Goal: Information Seeking & Learning: Learn about a topic

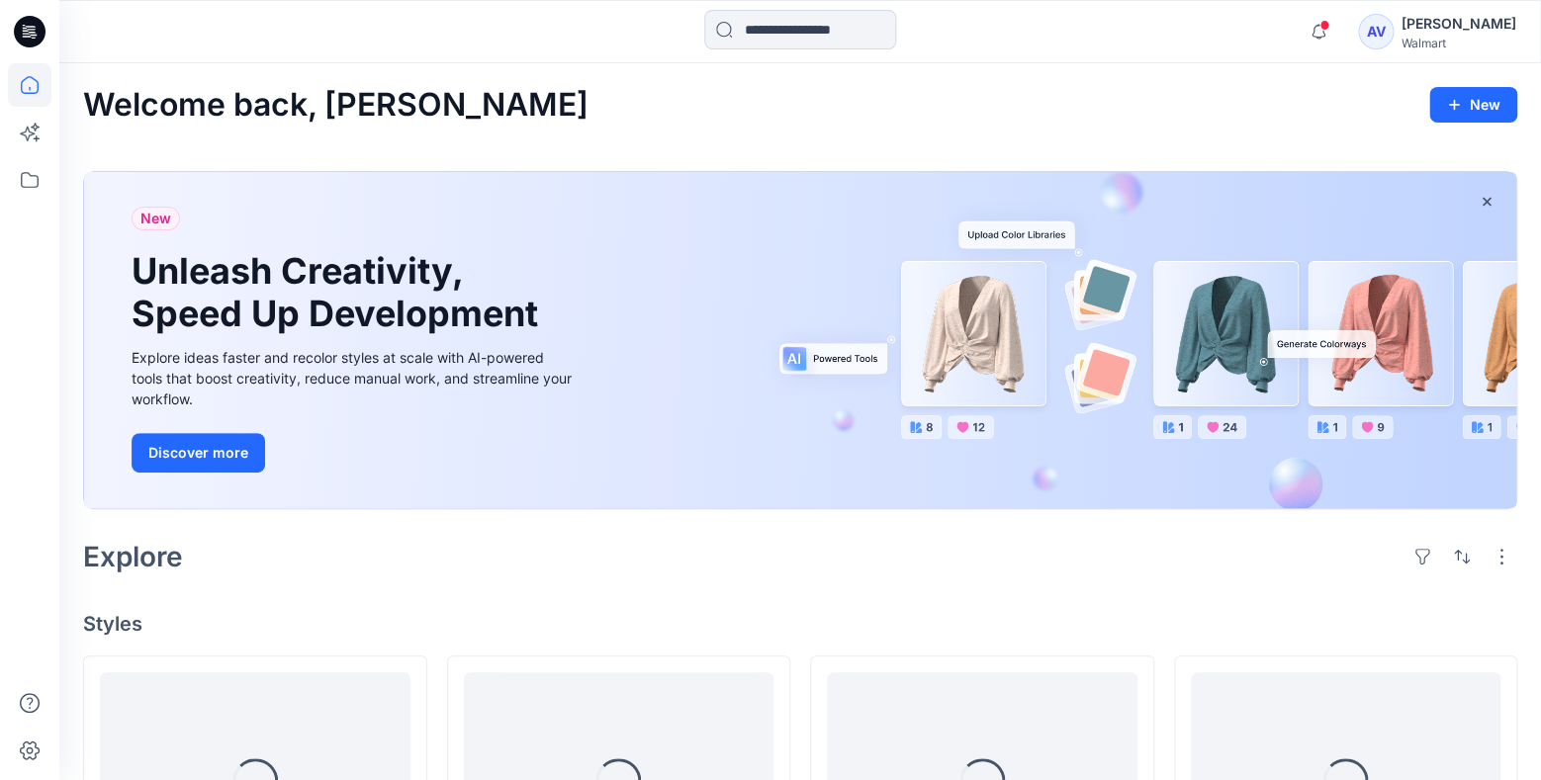
scroll to position [104, 0]
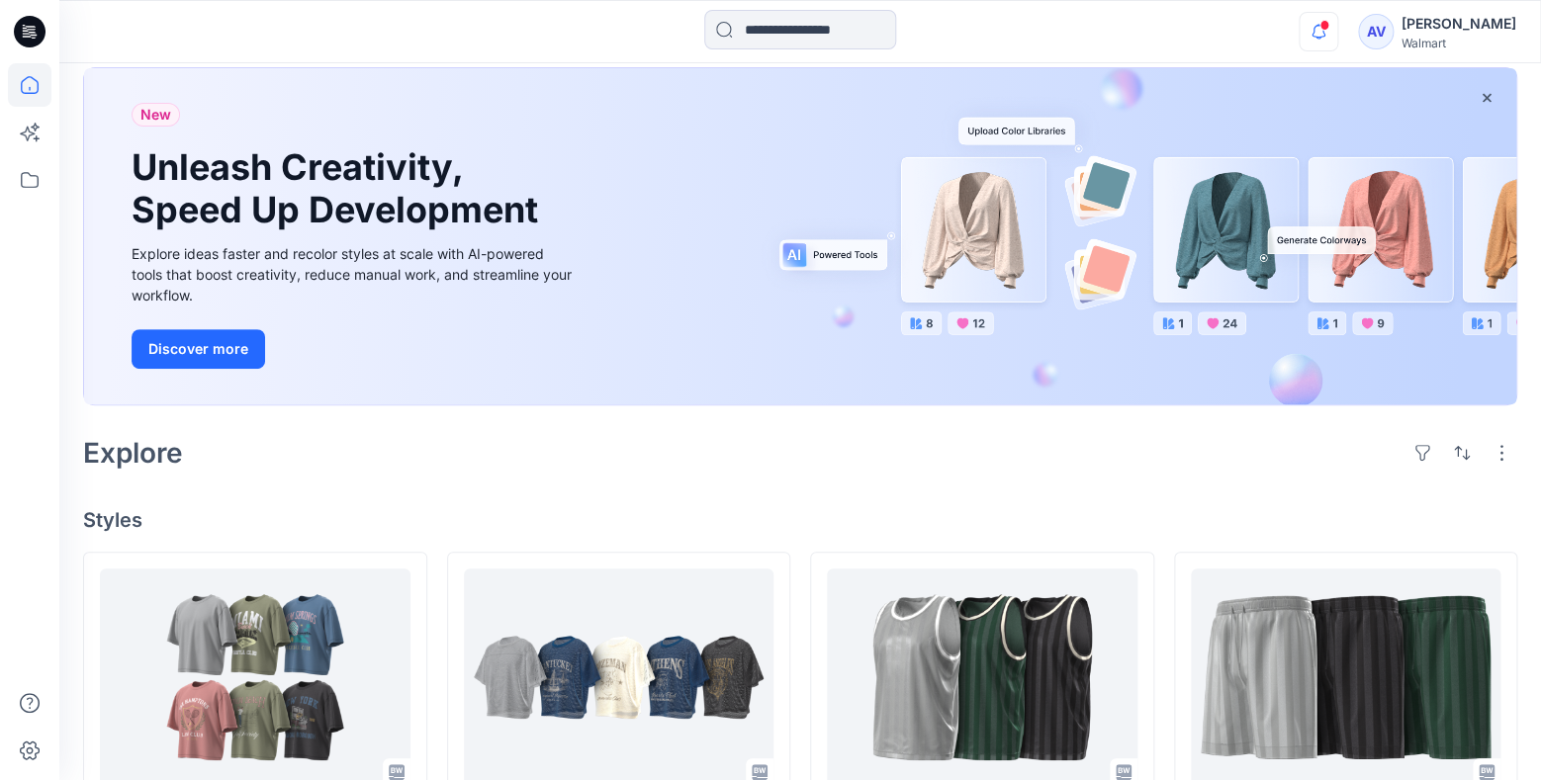
click at [1321, 23] on icon "button" at bounding box center [1319, 32] width 38 height 40
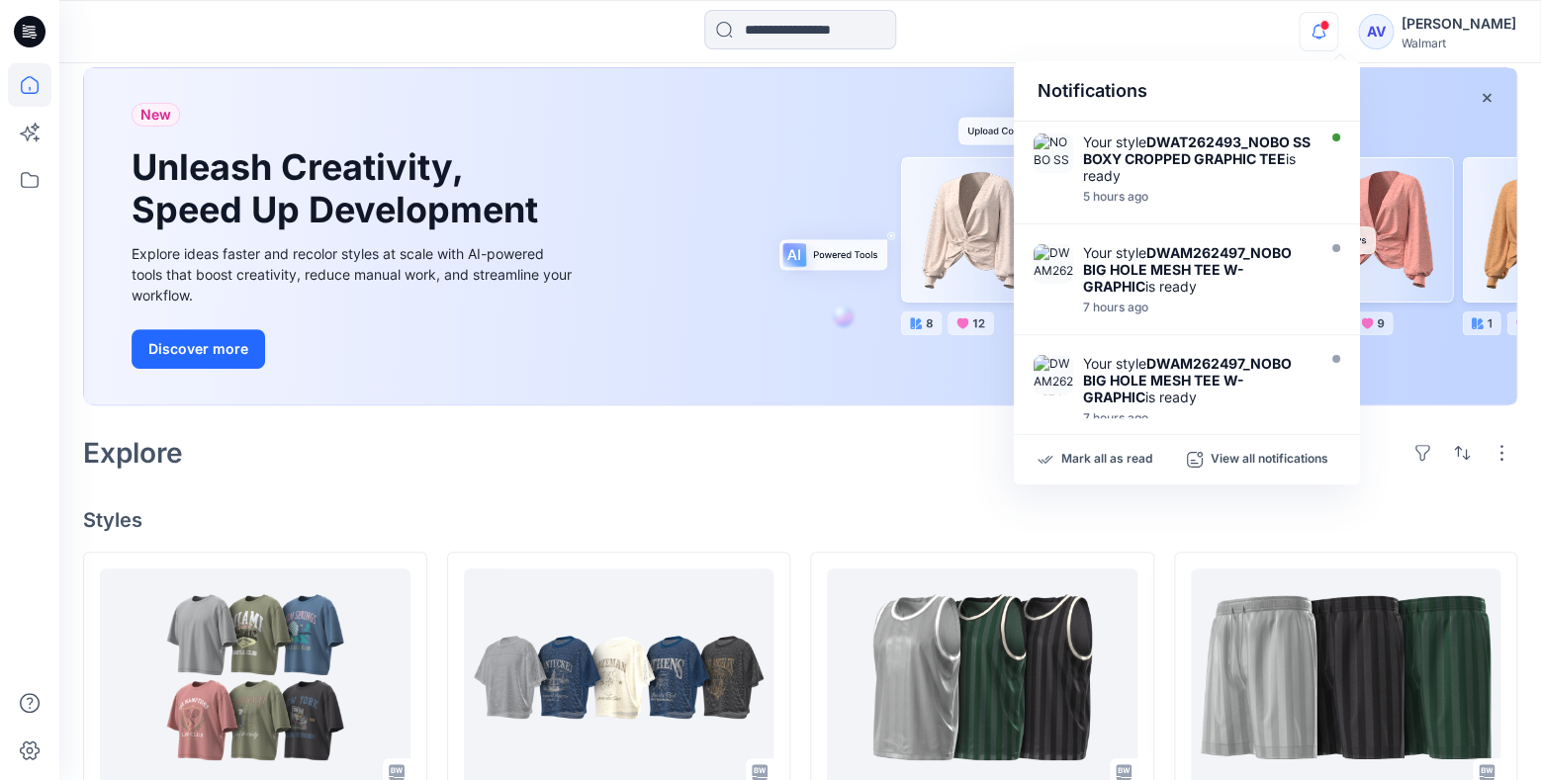
click at [1299, 28] on div "Notifications Your style DWAT262493_NOBO SS BOXY CROPPED GRAPHIC TEE is ready 5…" at bounding box center [799, 32] width 1481 height 44
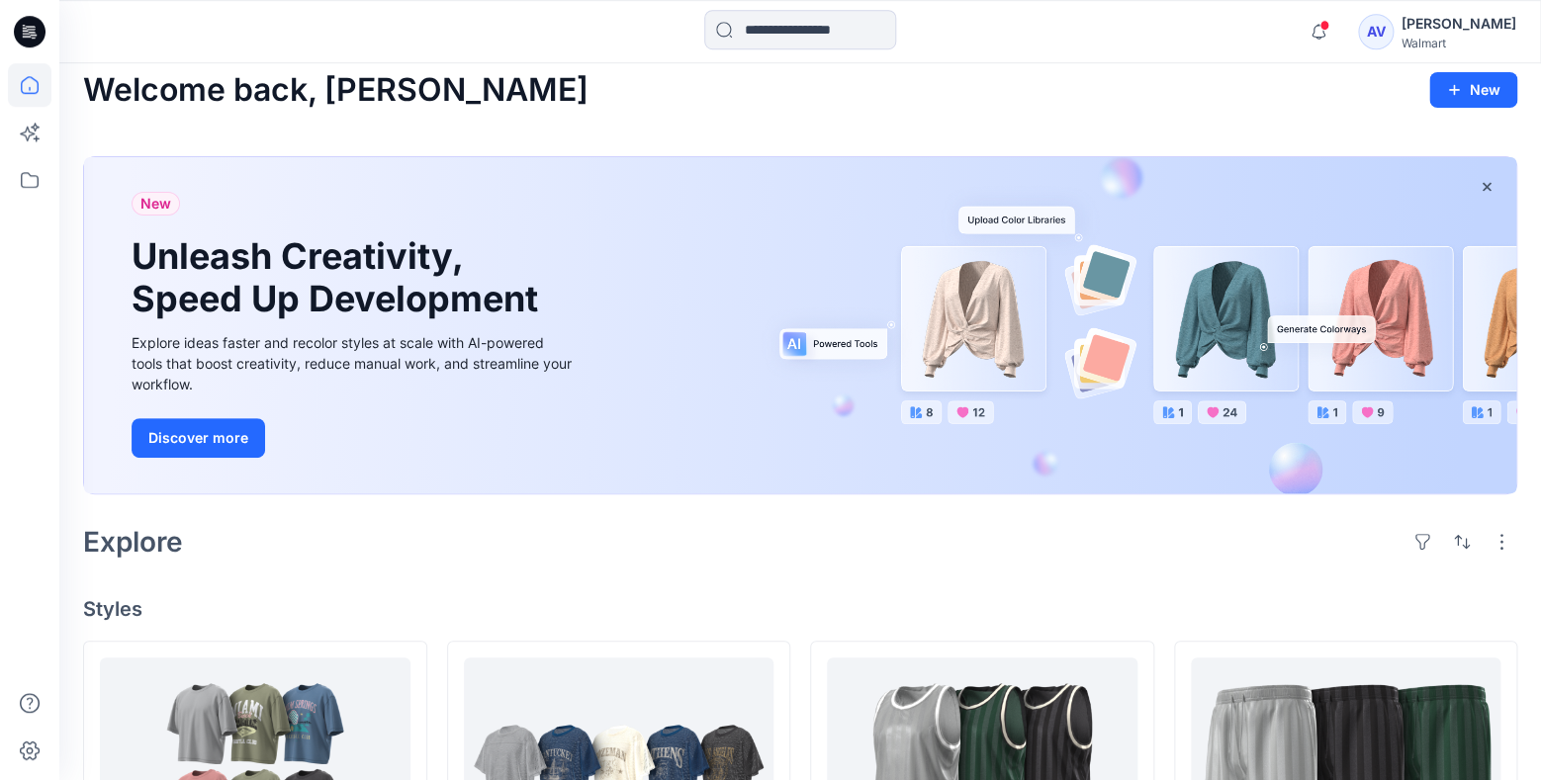
scroll to position [7, 0]
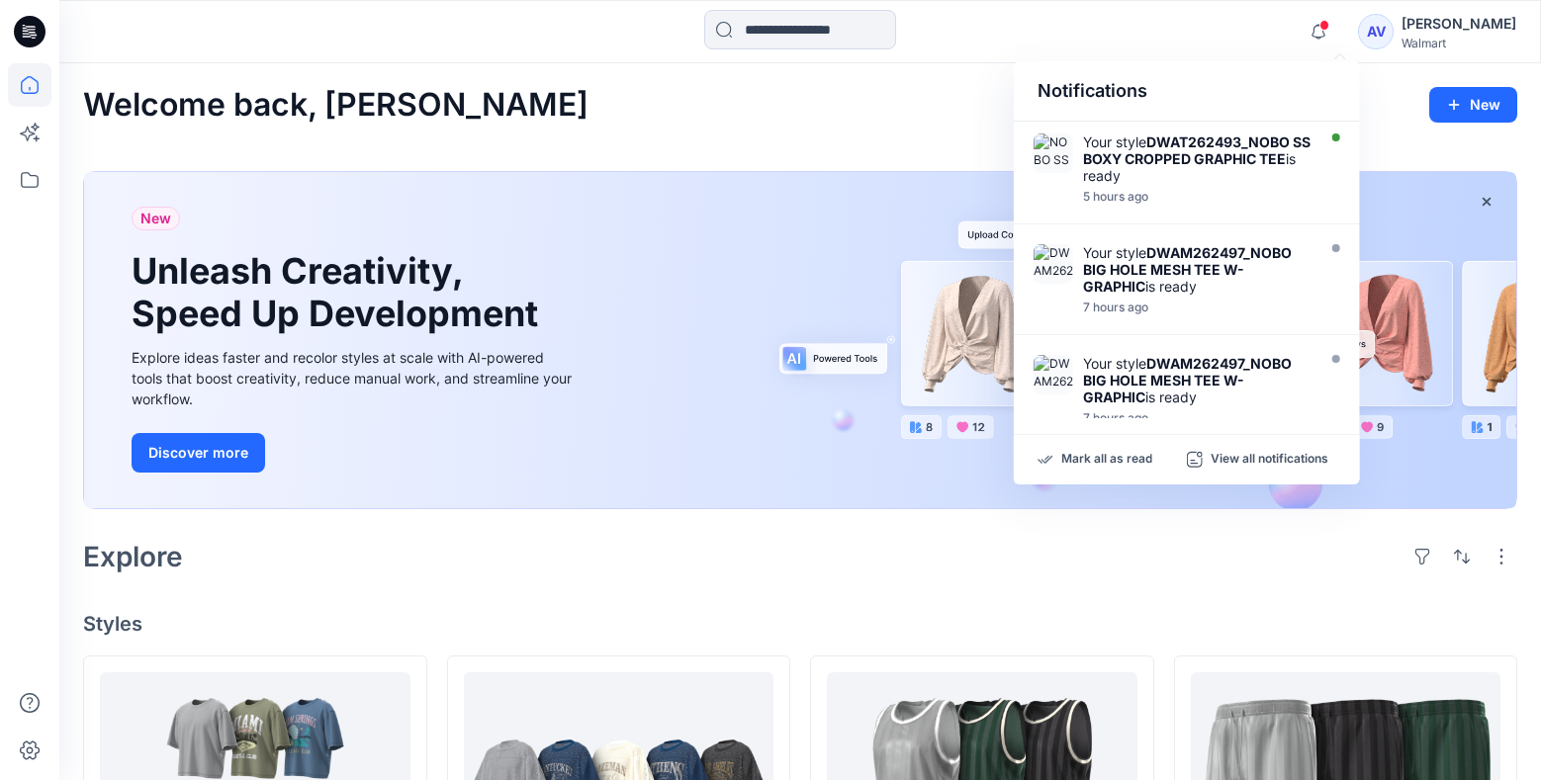
click at [1117, 471] on div "Mark all as read View all notifications" at bounding box center [1187, 459] width 346 height 49
click at [1122, 457] on p "Mark all as read" at bounding box center [1106, 460] width 91 height 18
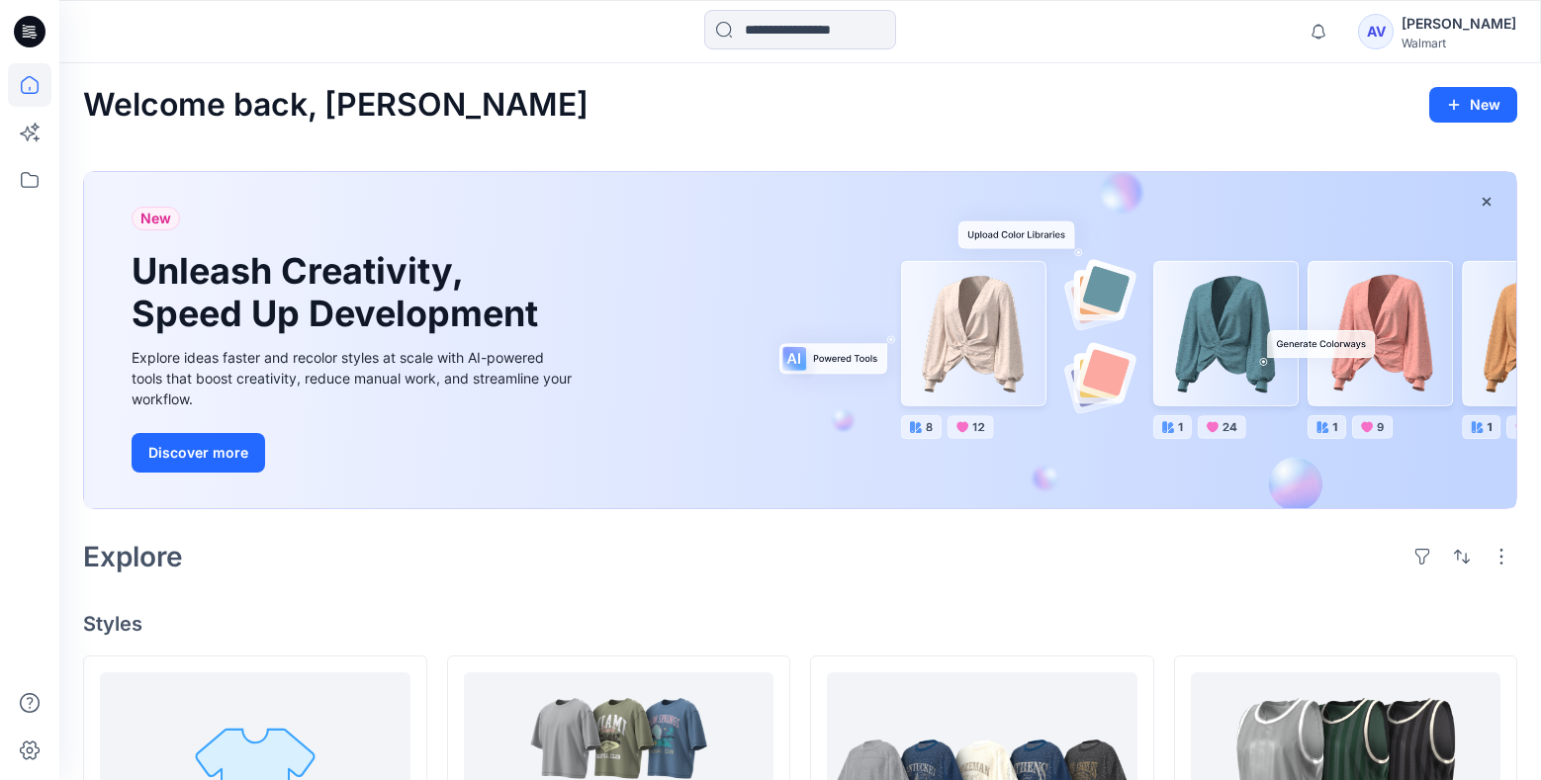
scroll to position [312, 0]
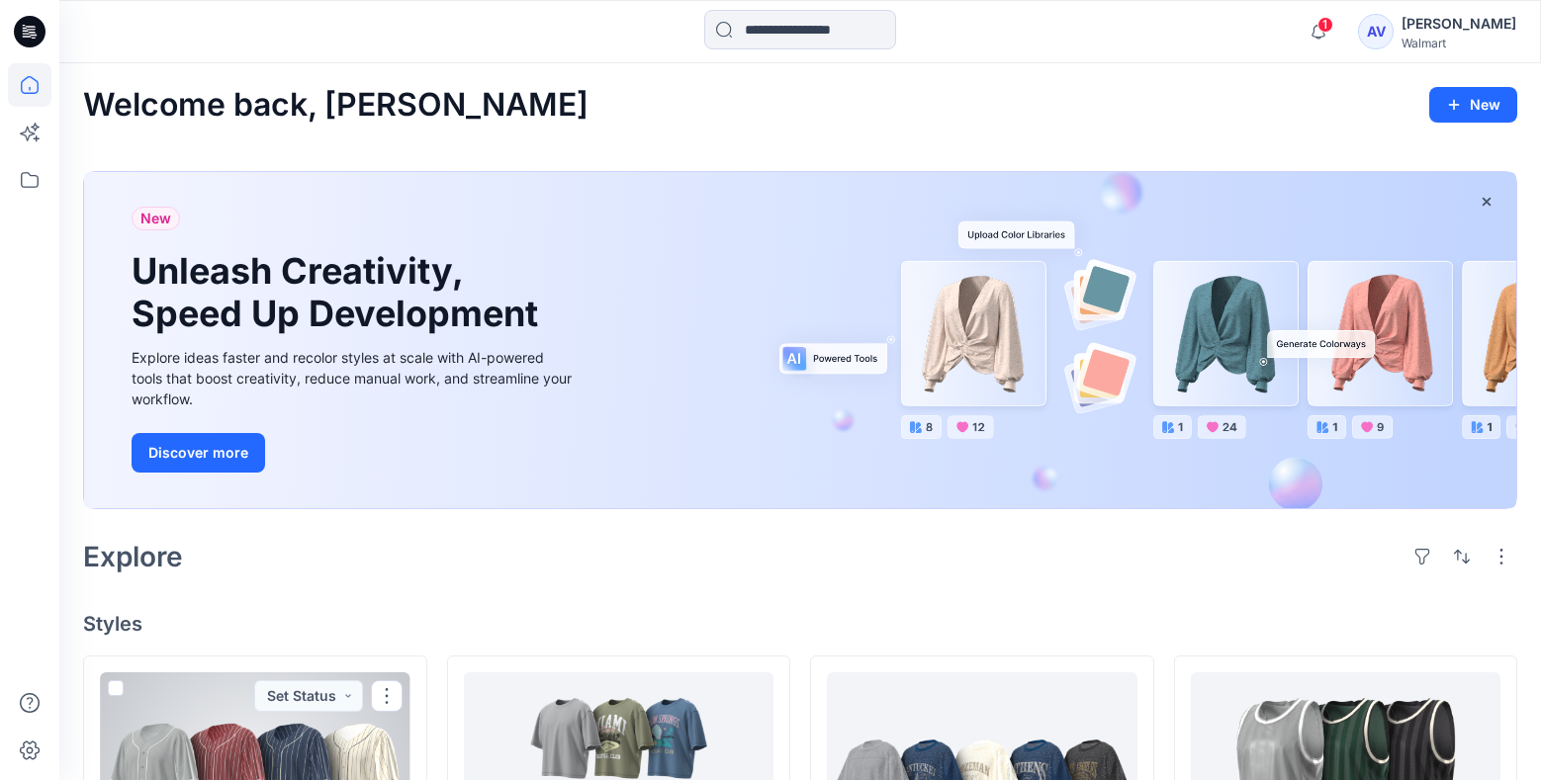
scroll to position [415, 0]
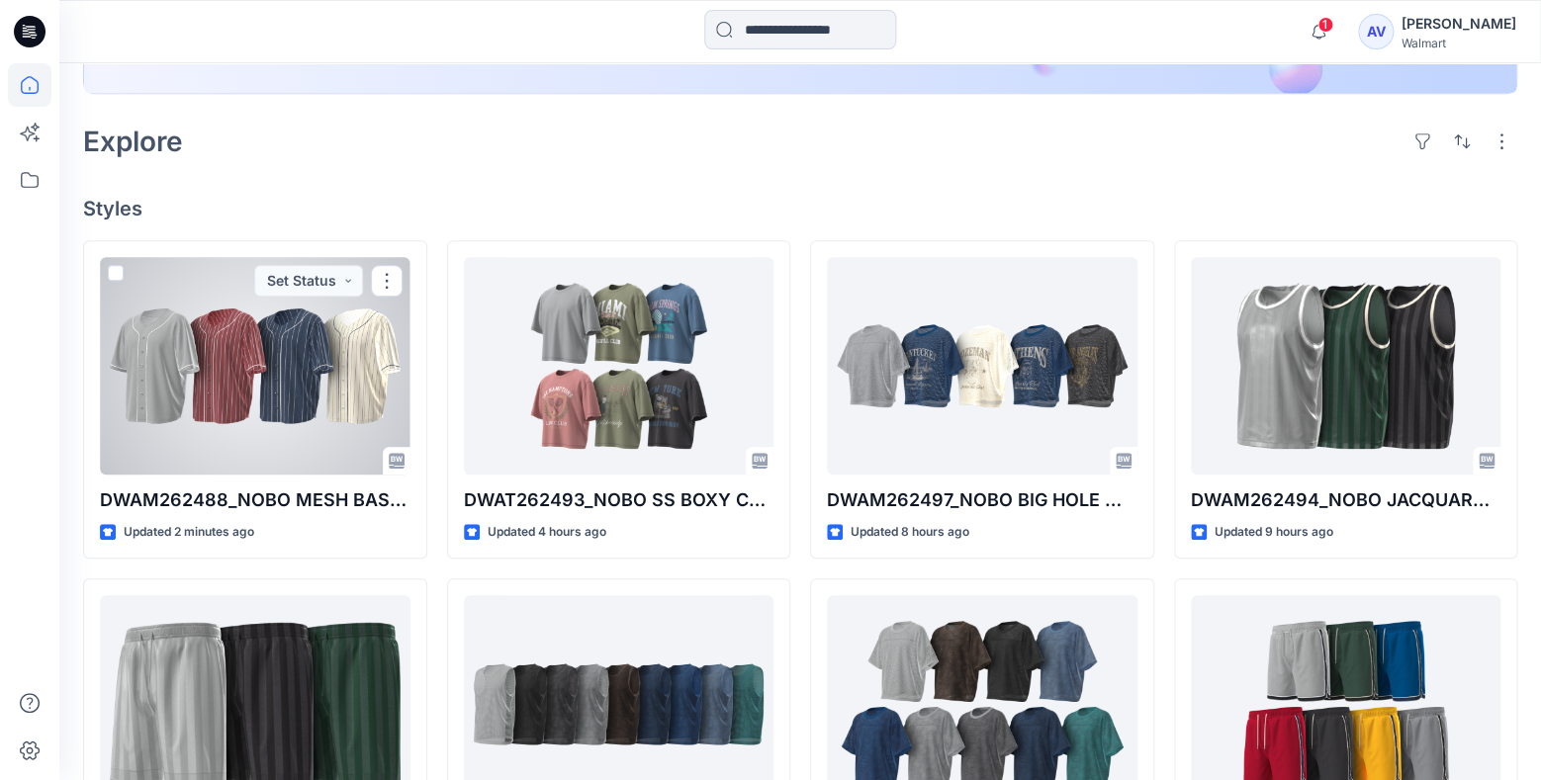
click at [270, 420] on div at bounding box center [255, 366] width 311 height 218
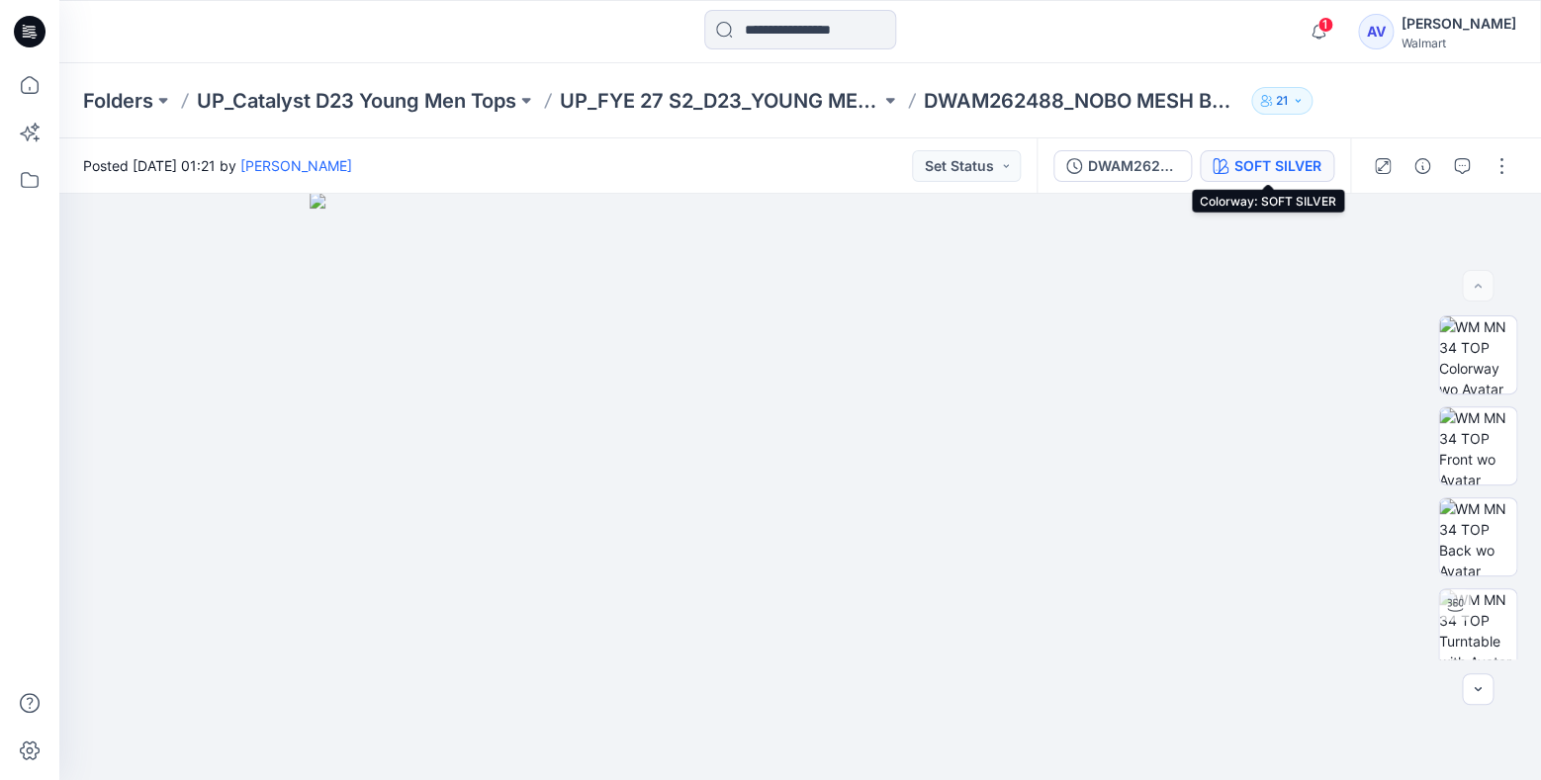
click at [1255, 175] on div "SOFT SILVER" at bounding box center [1277, 166] width 87 height 22
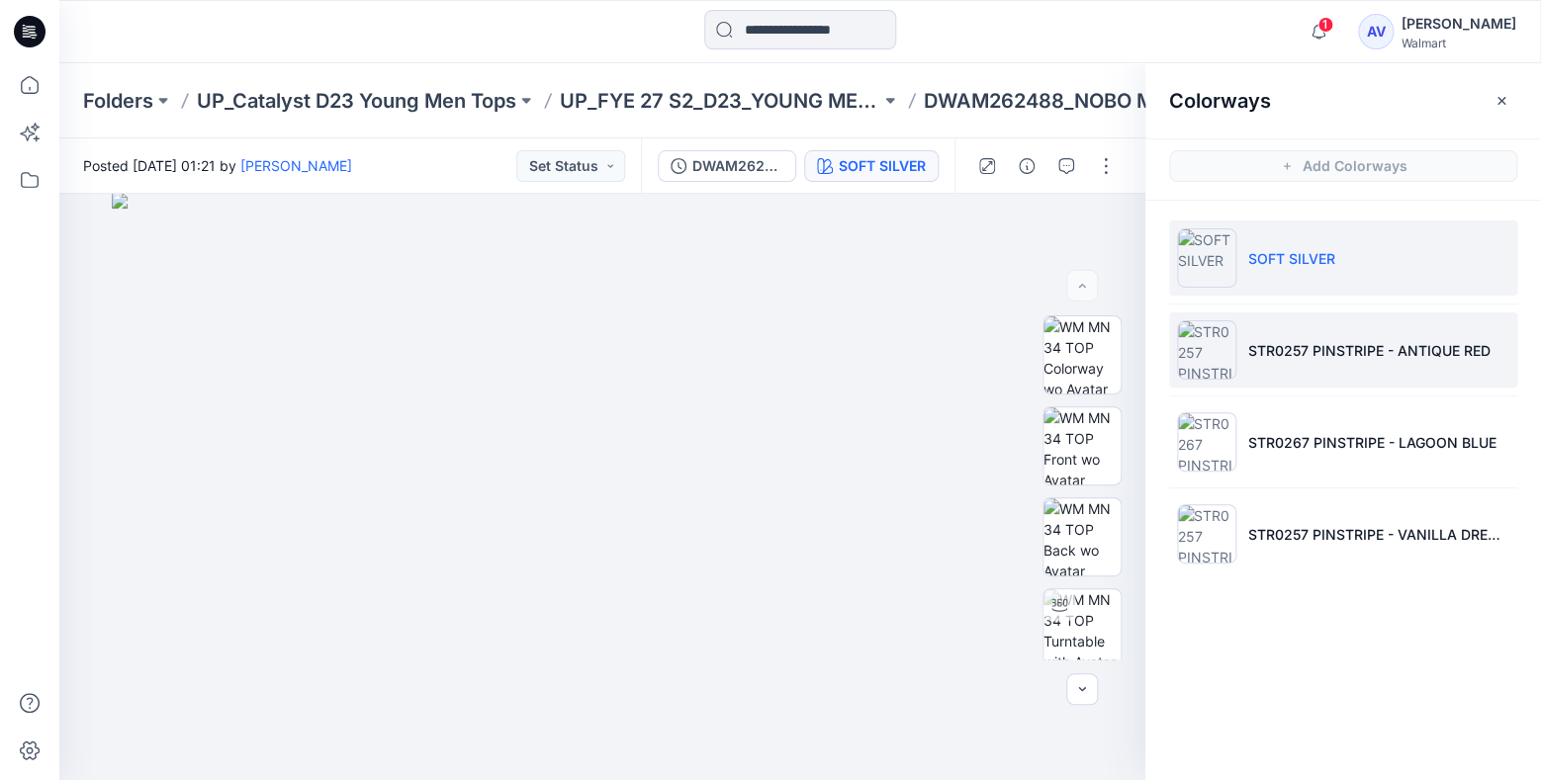
click at [1292, 349] on p "STR0257 PINSTRIPE - ANTIQUE RED" at bounding box center [1369, 350] width 242 height 21
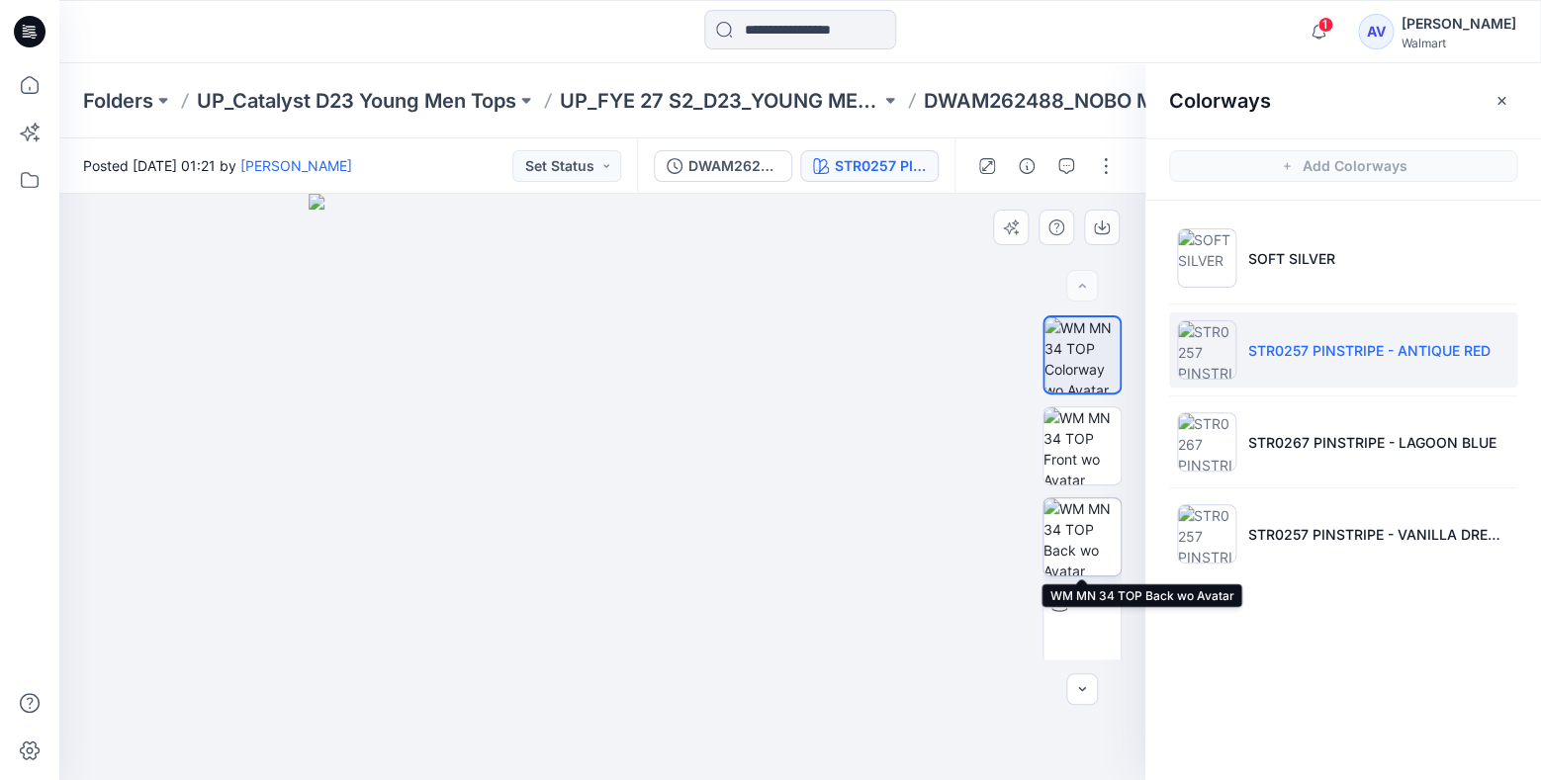
click at [1086, 536] on img at bounding box center [1081, 536] width 77 height 77
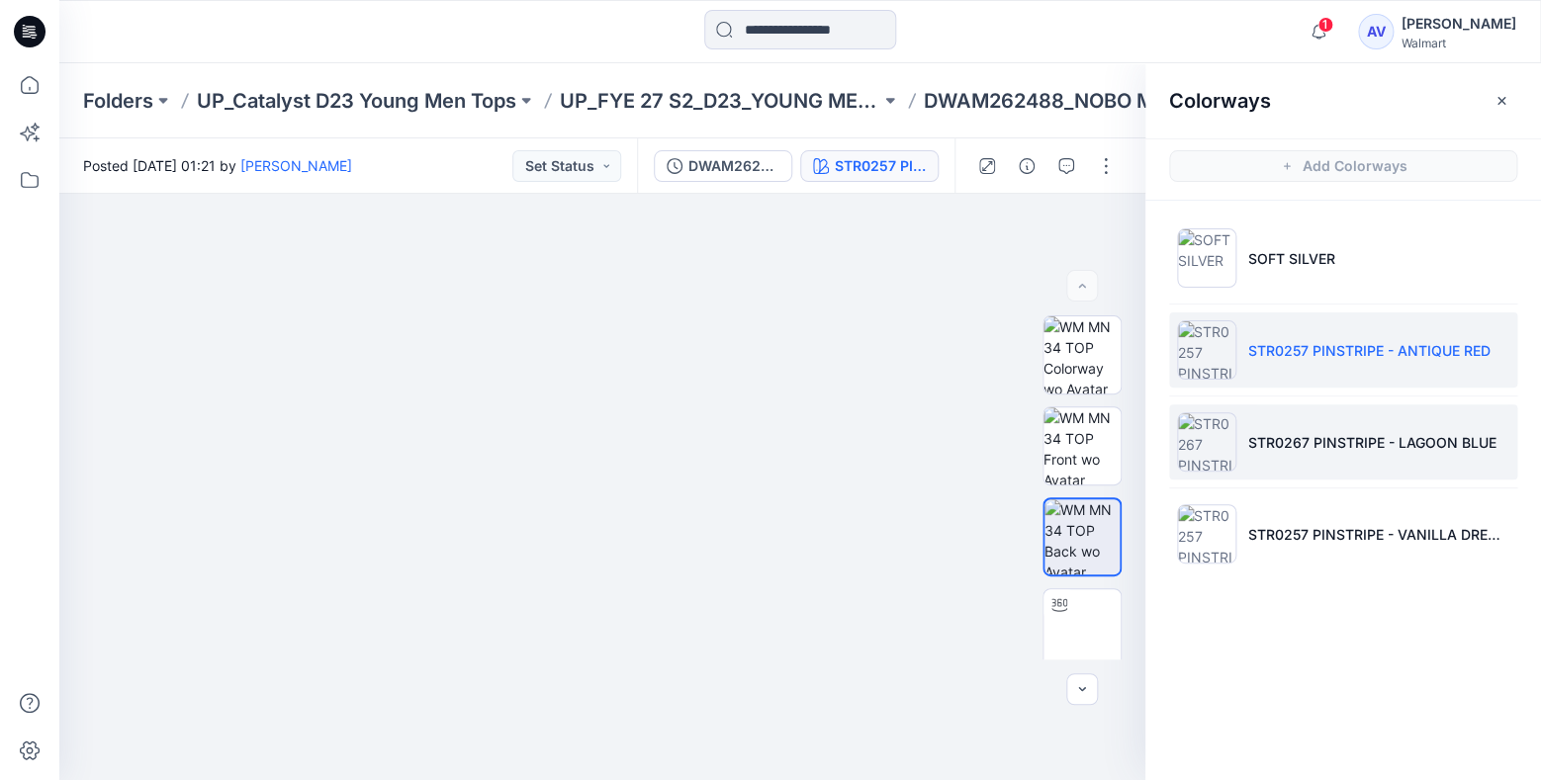
click at [1328, 438] on p "STR0267 PINSTRIPE - LAGOON BLUE" at bounding box center [1372, 442] width 248 height 21
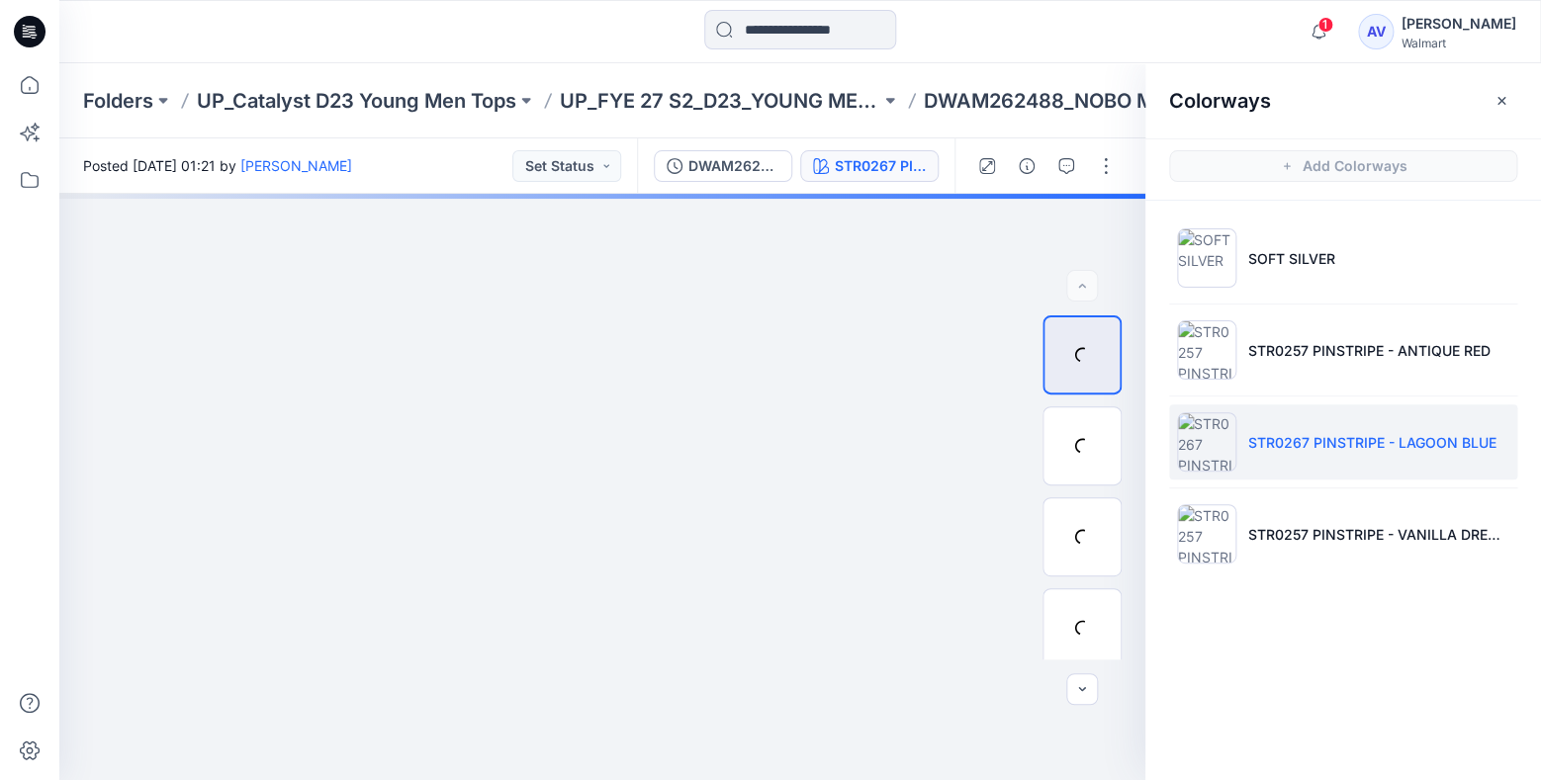
click at [1091, 522] on div at bounding box center [1081, 536] width 79 height 79
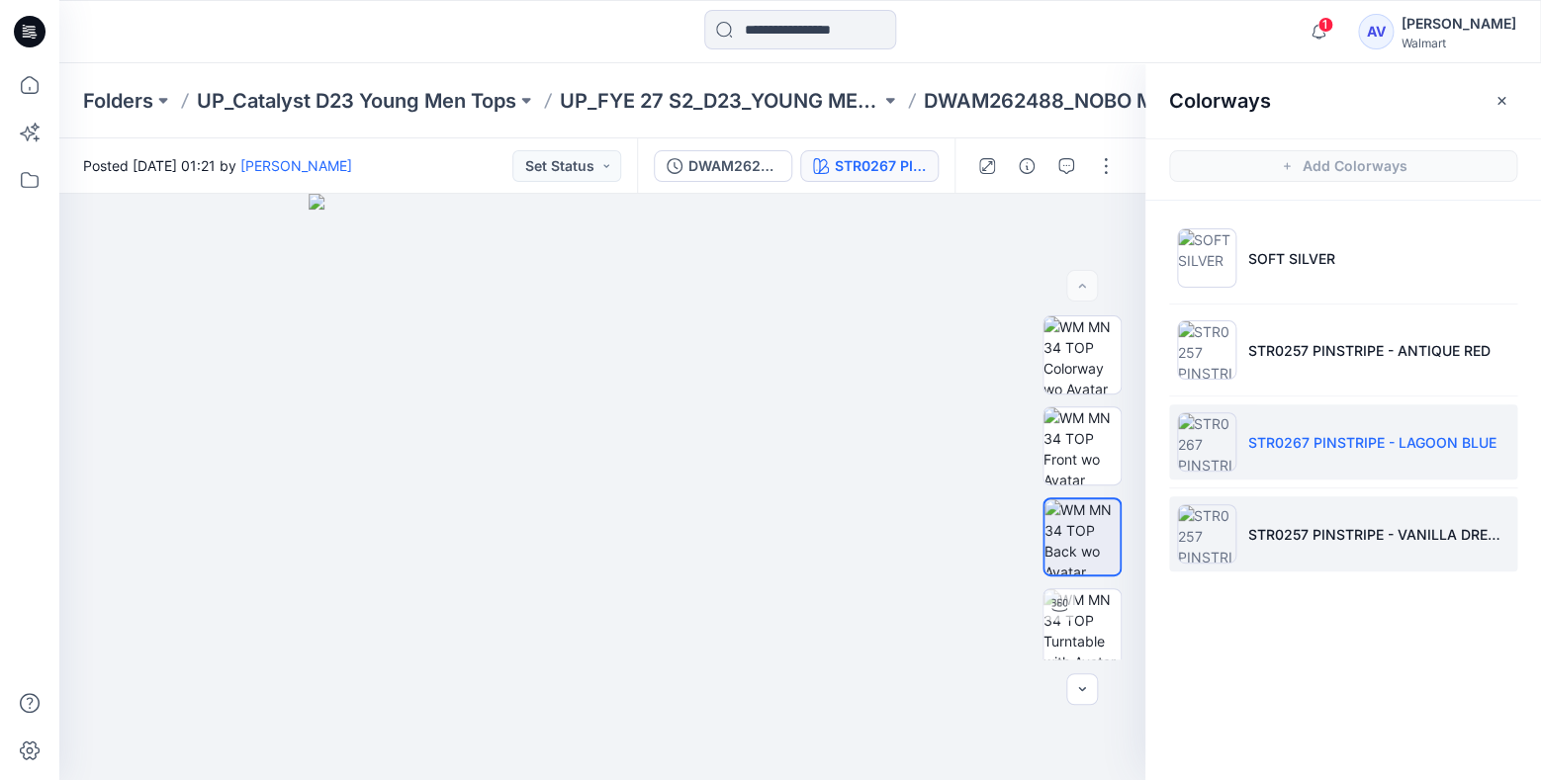
click at [1280, 528] on p "STR0257 PINSTRIPE - VANILLA DREAM" at bounding box center [1378, 534] width 261 height 21
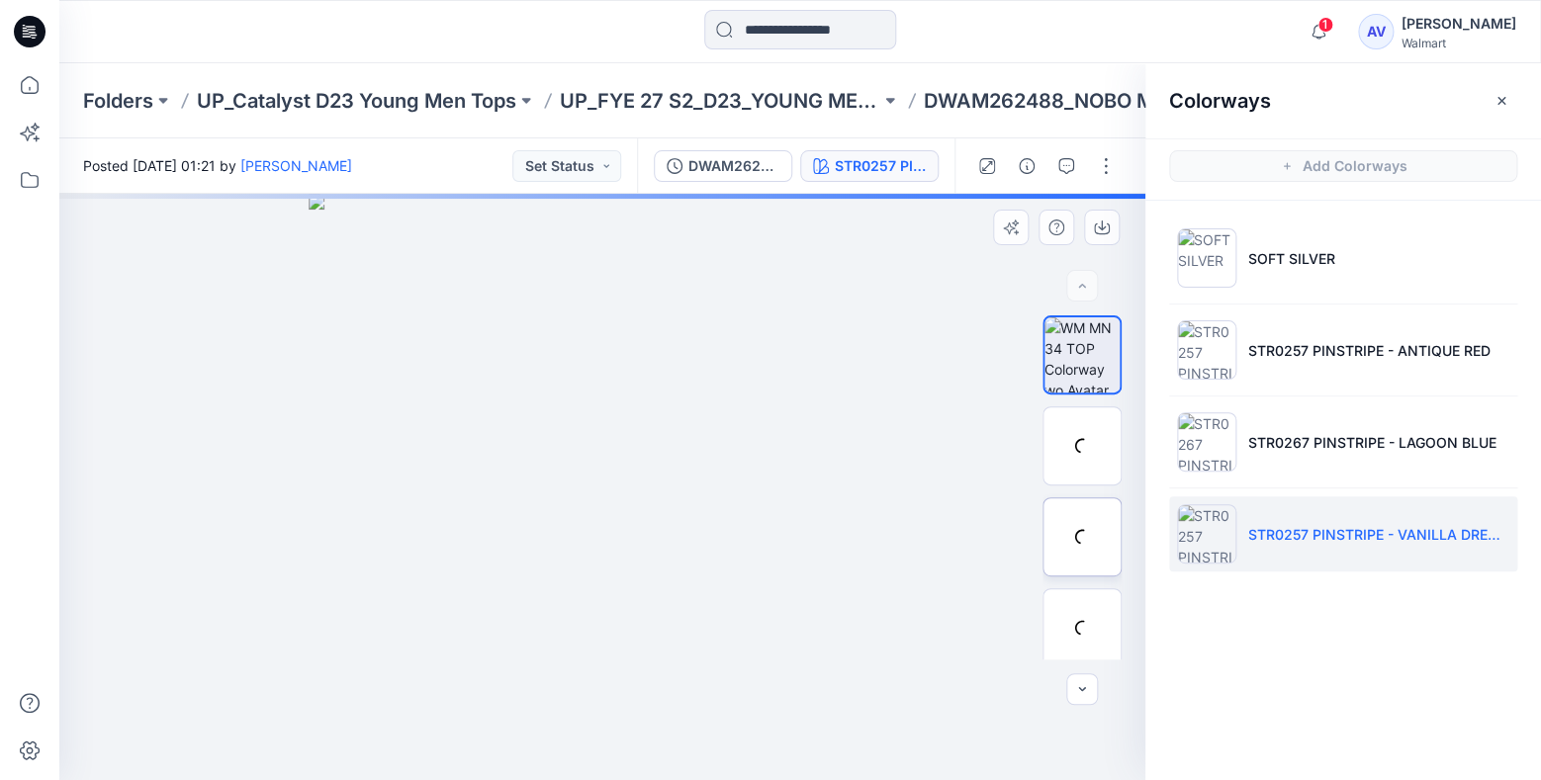
click at [0, 0] on img at bounding box center [0, 0] width 0 height 0
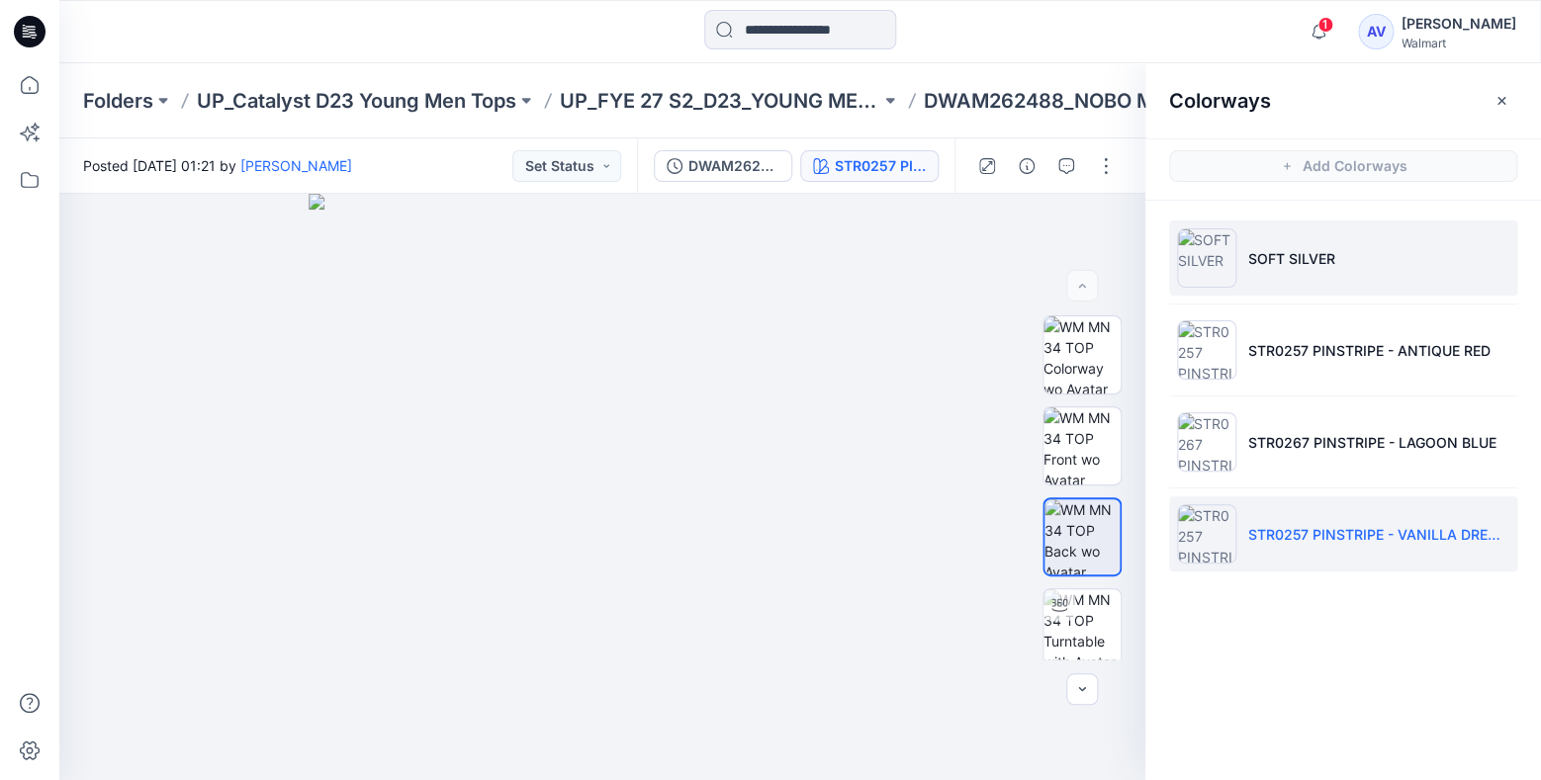
click at [1249, 269] on li "SOFT SILVER" at bounding box center [1343, 258] width 348 height 75
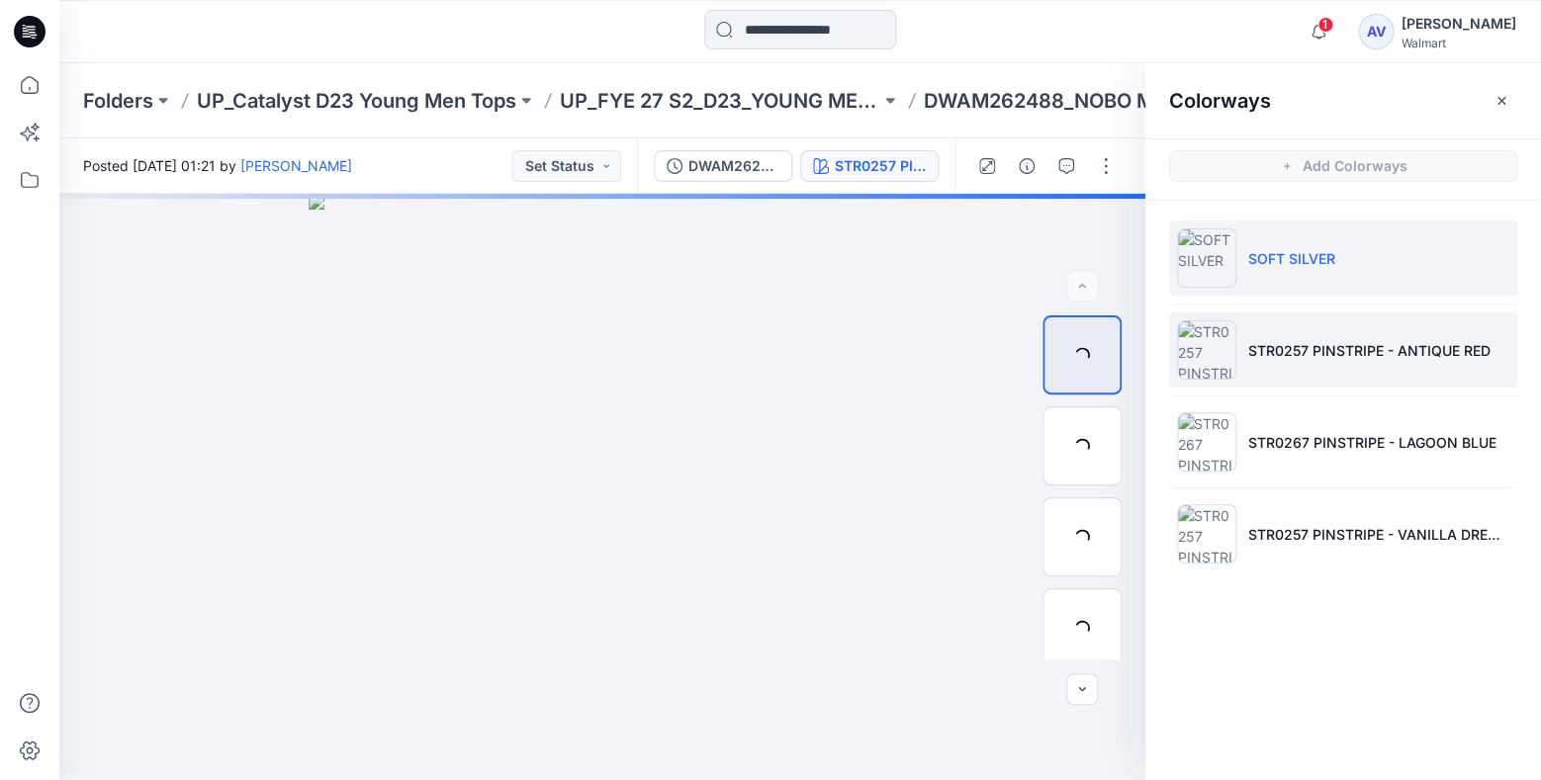
click at [1269, 340] on p "STR0257 PINSTRIPE - ANTIQUE RED" at bounding box center [1369, 350] width 242 height 21
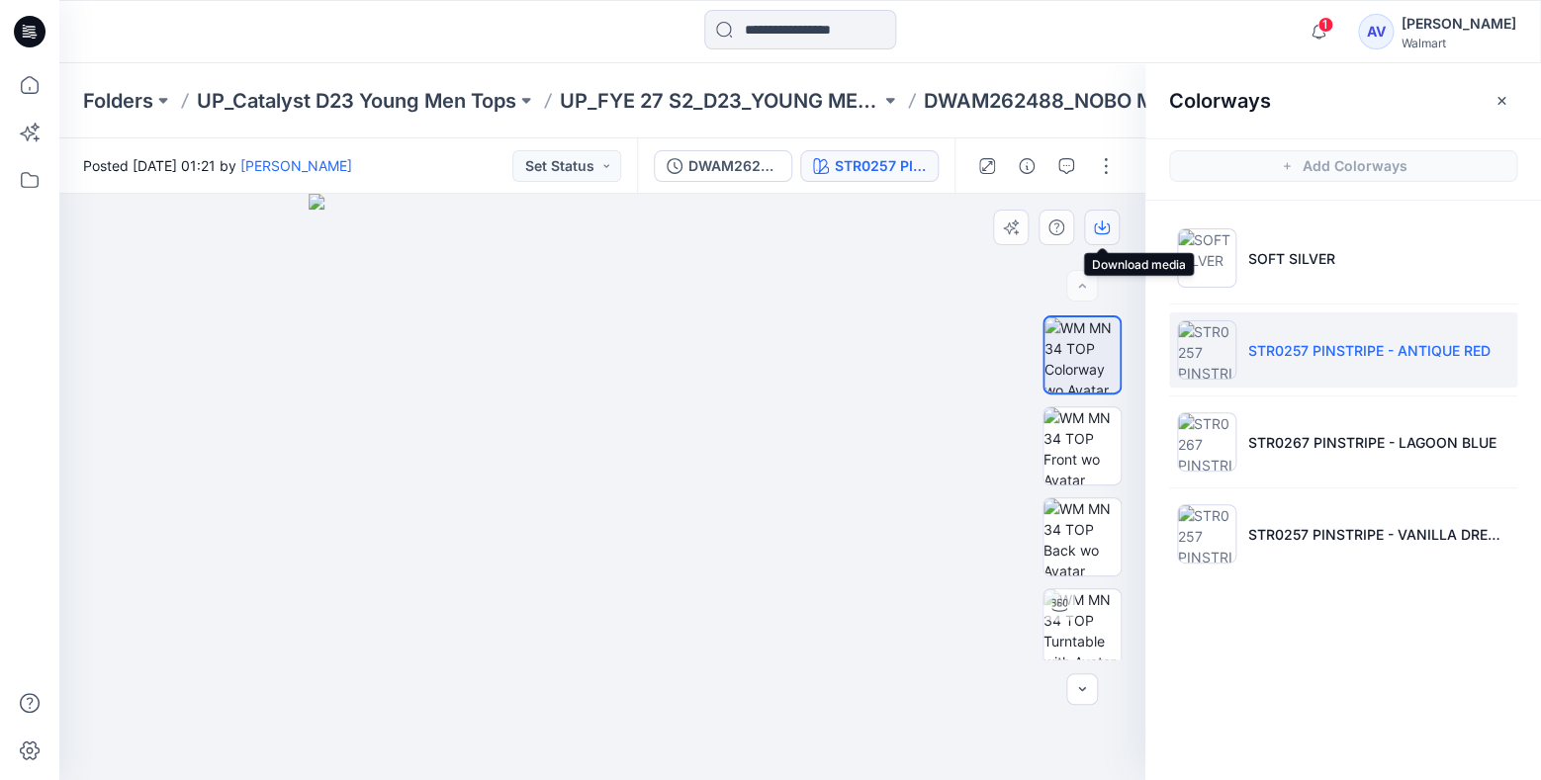
click at [1103, 230] on icon "button" at bounding box center [1102, 228] width 16 height 16
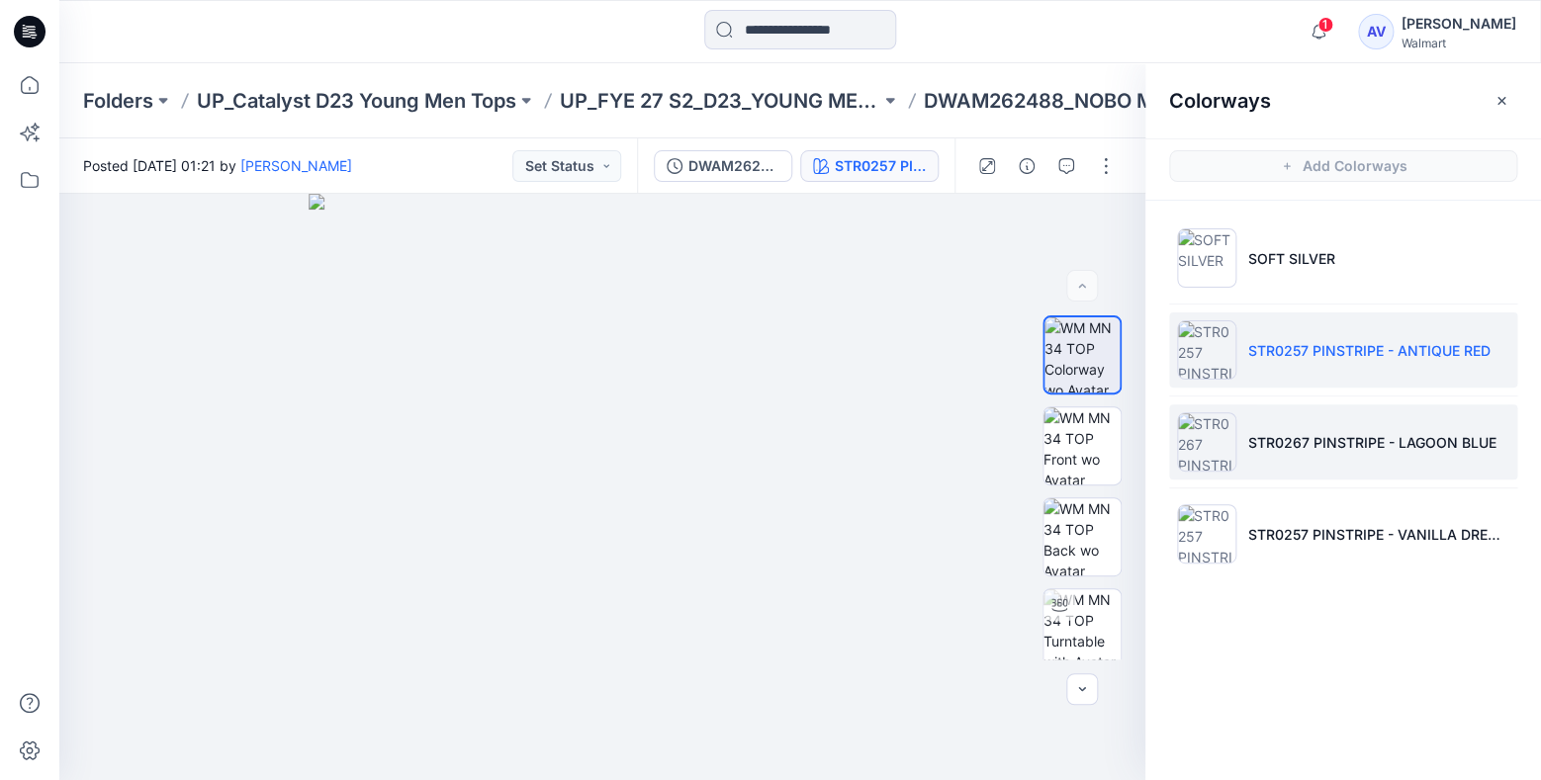
click at [1262, 430] on li "STR0267 PINSTRIPE - LAGOON BLUE" at bounding box center [1343, 442] width 348 height 75
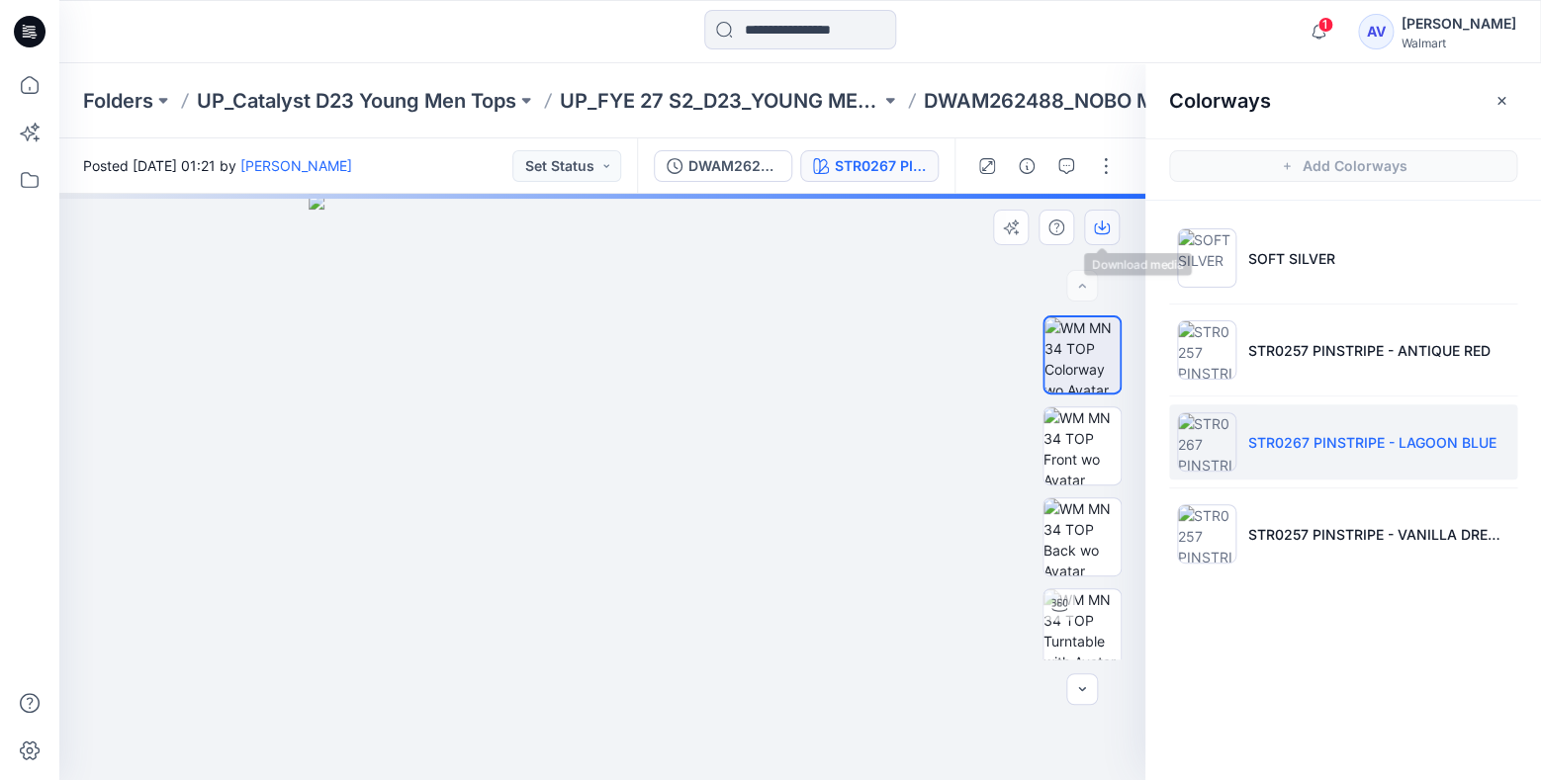
click at [1114, 237] on button "button" at bounding box center [1102, 228] width 36 height 36
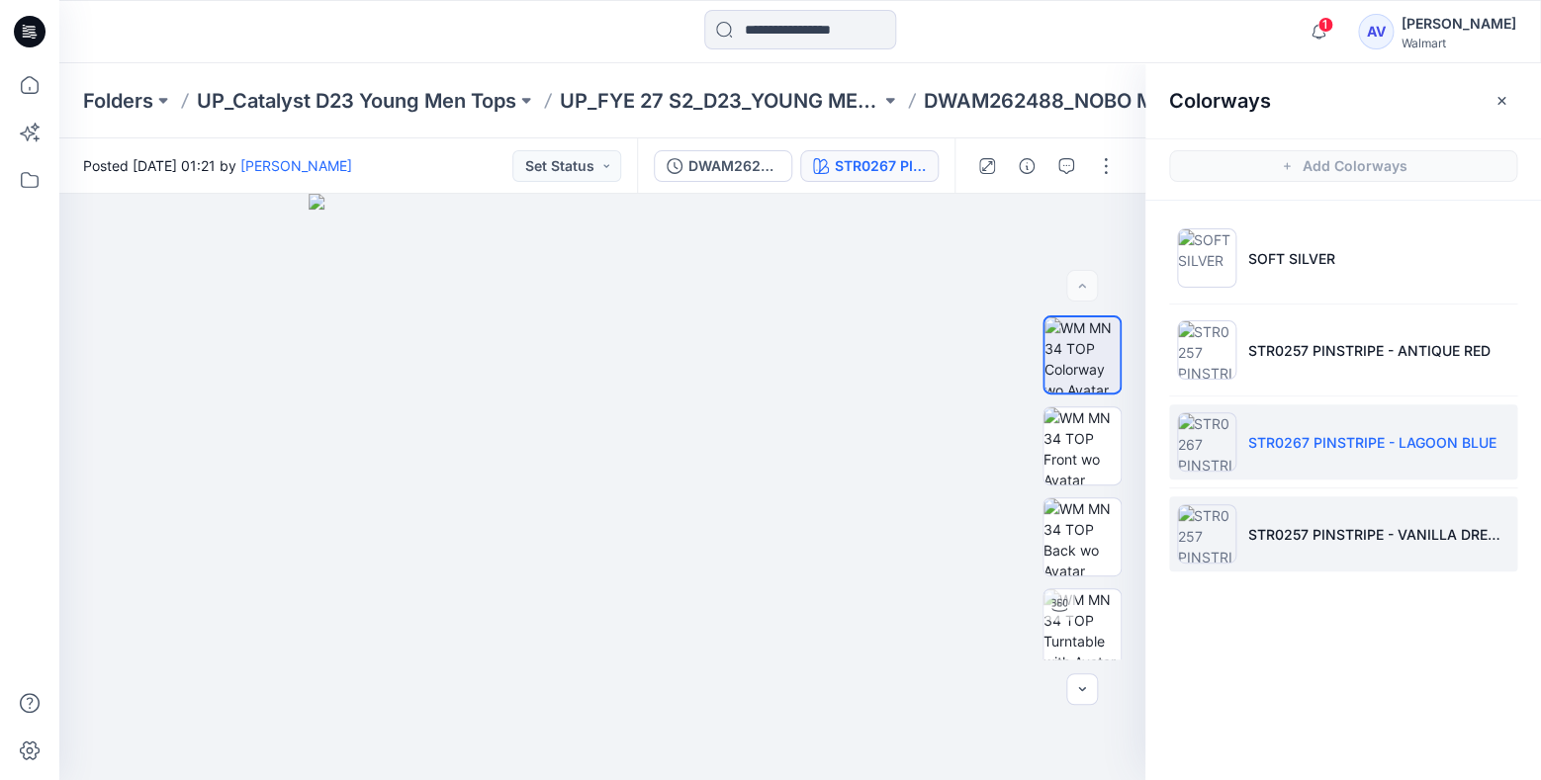
click at [1273, 522] on li "STR0257 PINSTRIPE - VANILLA DREAM" at bounding box center [1343, 534] width 348 height 75
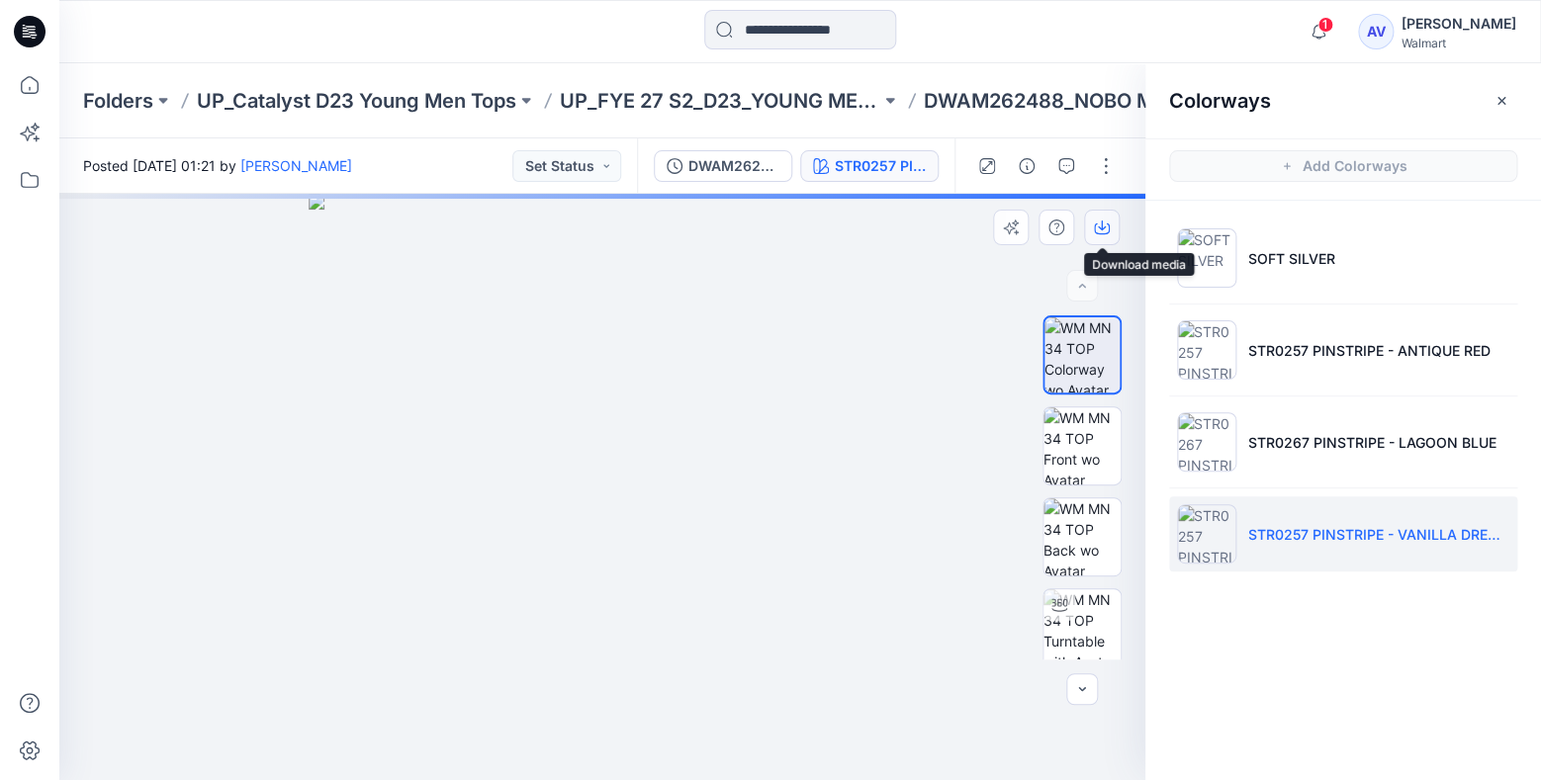
click at [1106, 229] on icon "button" at bounding box center [1102, 228] width 16 height 16
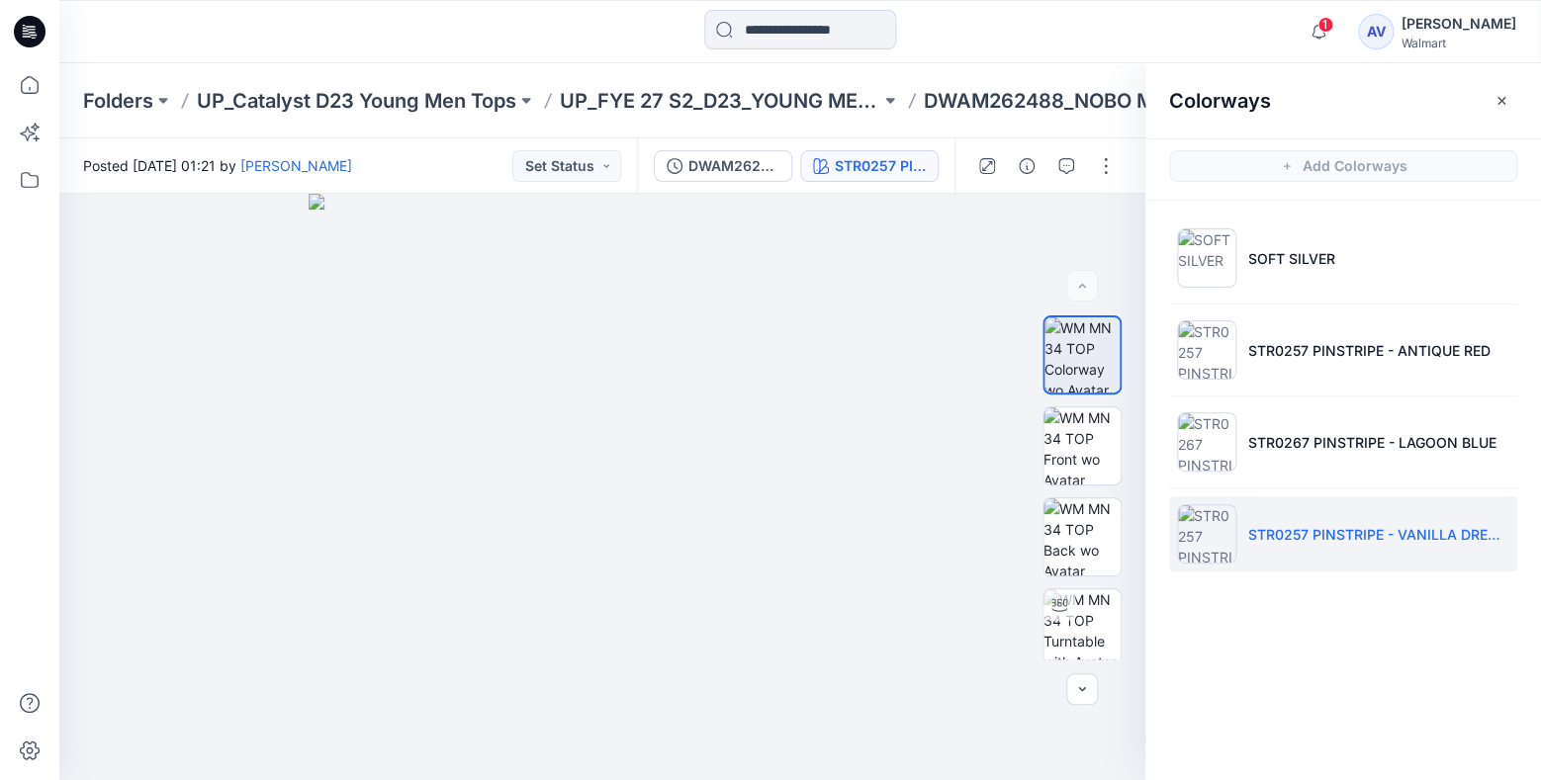
click at [1210, 616] on div "Colorways Add Colorways SOFT SILVER STR0257 PINSTRIPE - ANTIQUE RED STR0267 PIN…" at bounding box center [1343, 421] width 396 height 717
click at [34, 82] on icon at bounding box center [30, 85] width 44 height 44
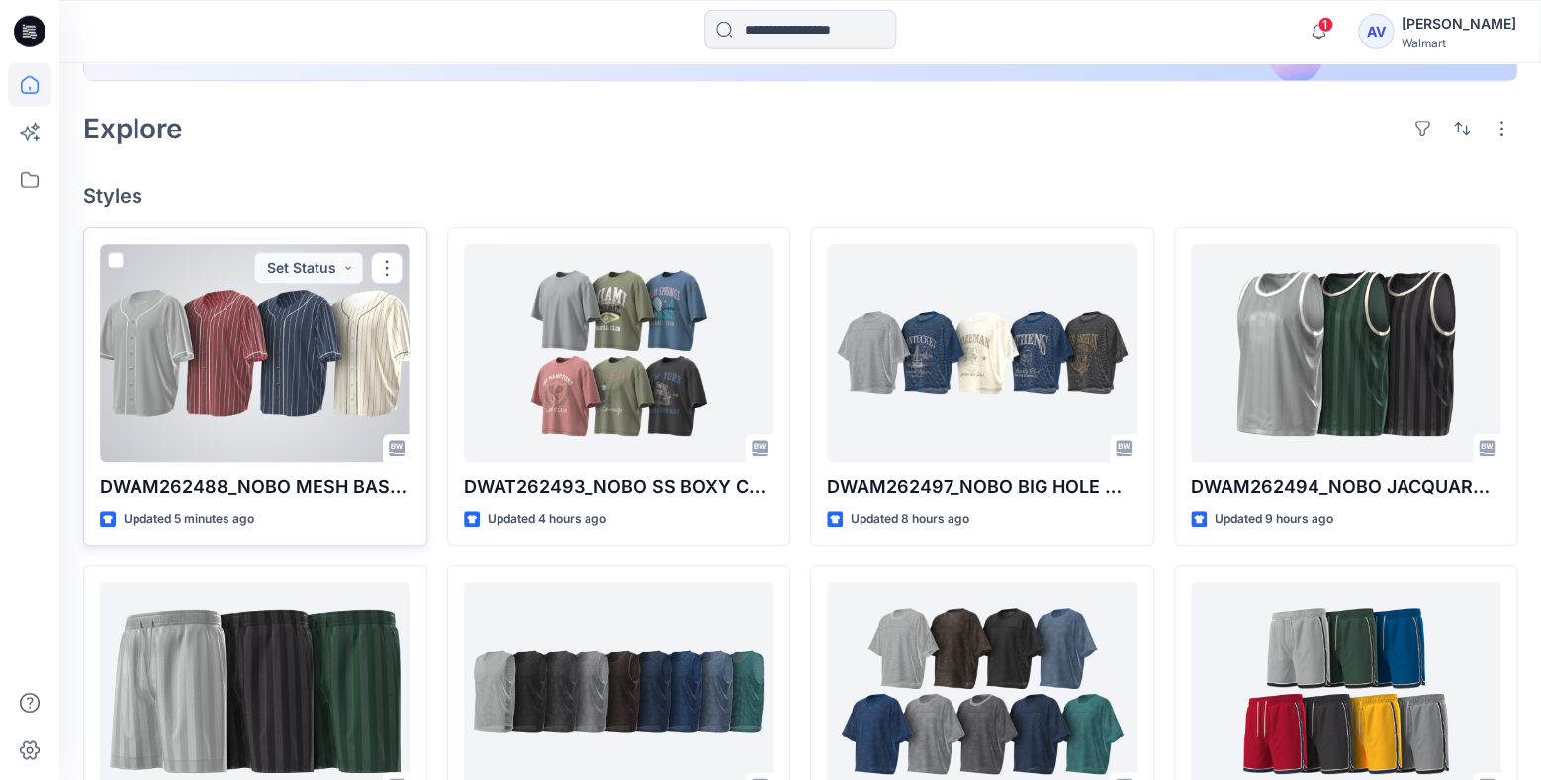
scroll to position [519, 0]
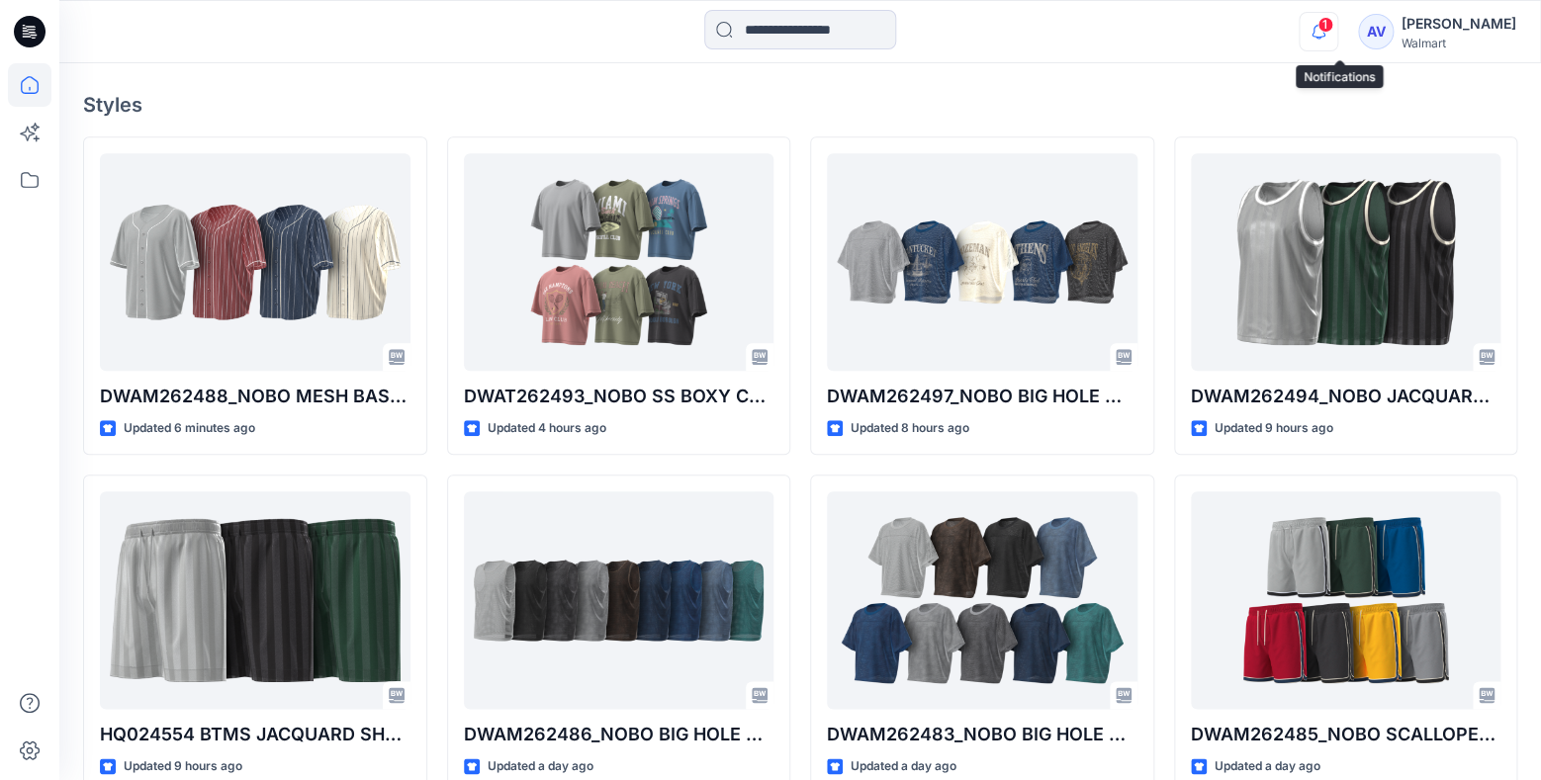
click at [1328, 38] on icon "button" at bounding box center [1319, 32] width 38 height 40
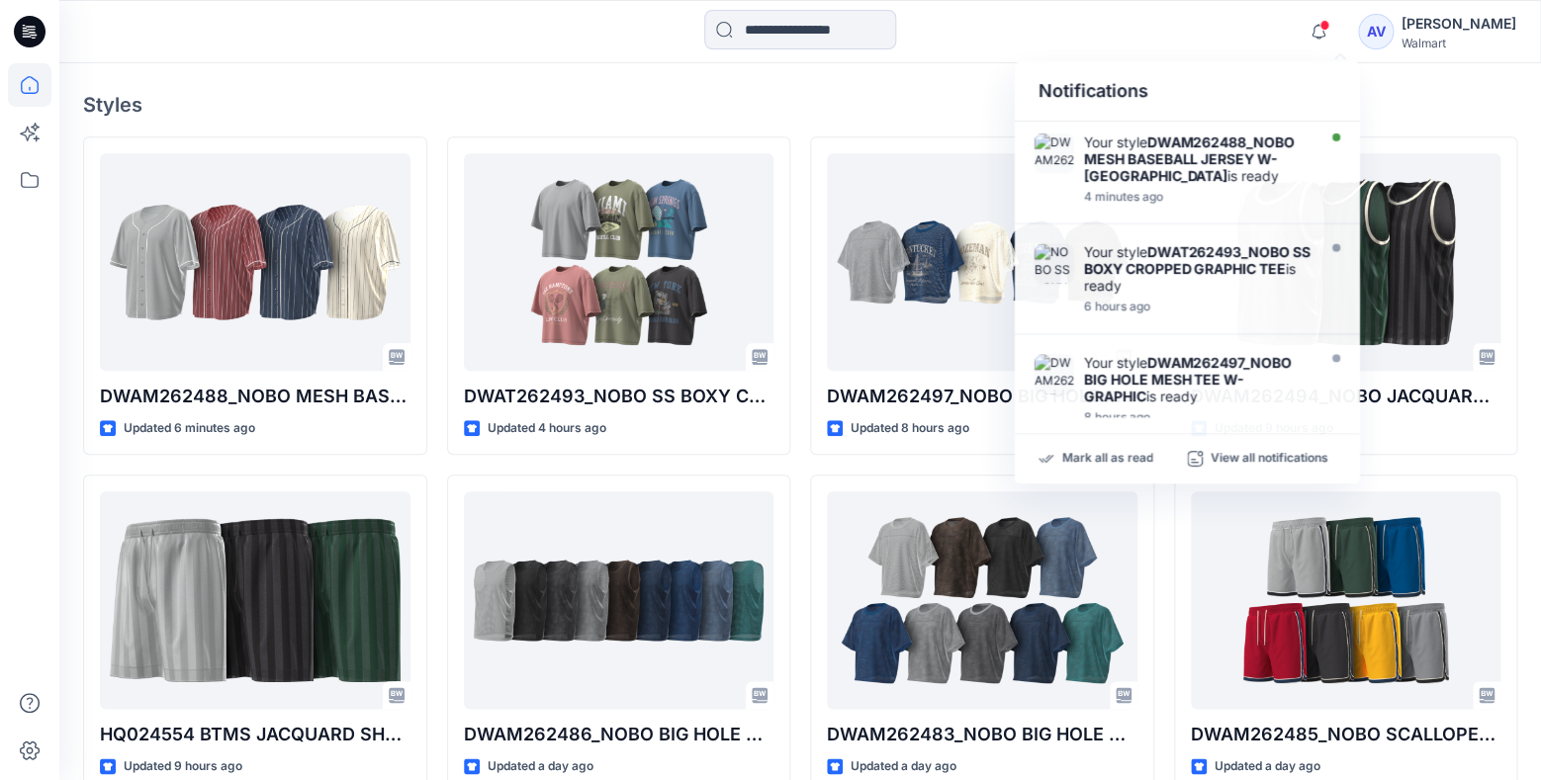
click at [1270, 28] on div "Notifications Your style DWAM262488_NOBO MESH BASEBALL JERSEY W-PIPING is ready…" at bounding box center [799, 32] width 1481 height 44
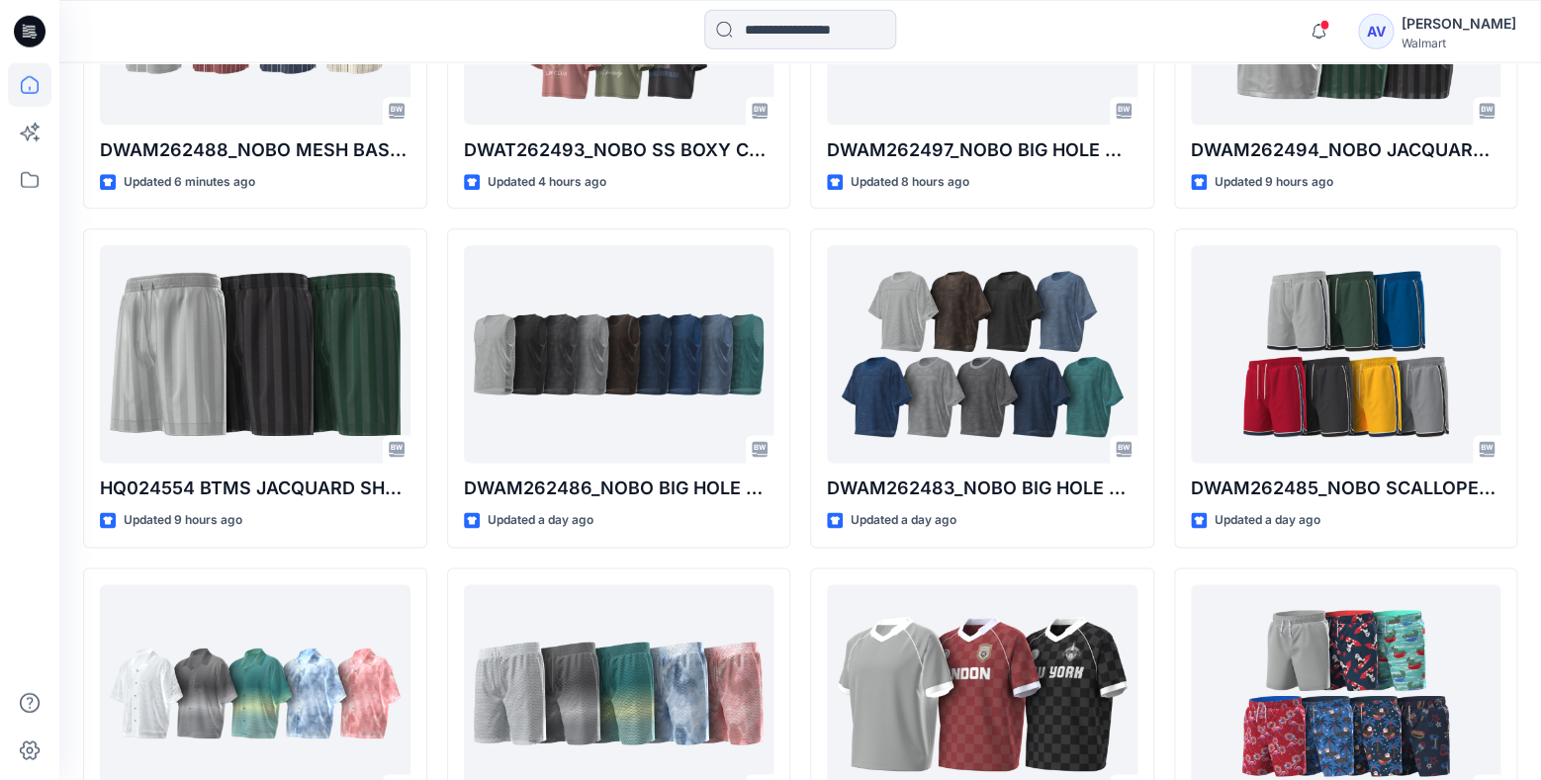
scroll to position [786, 0]
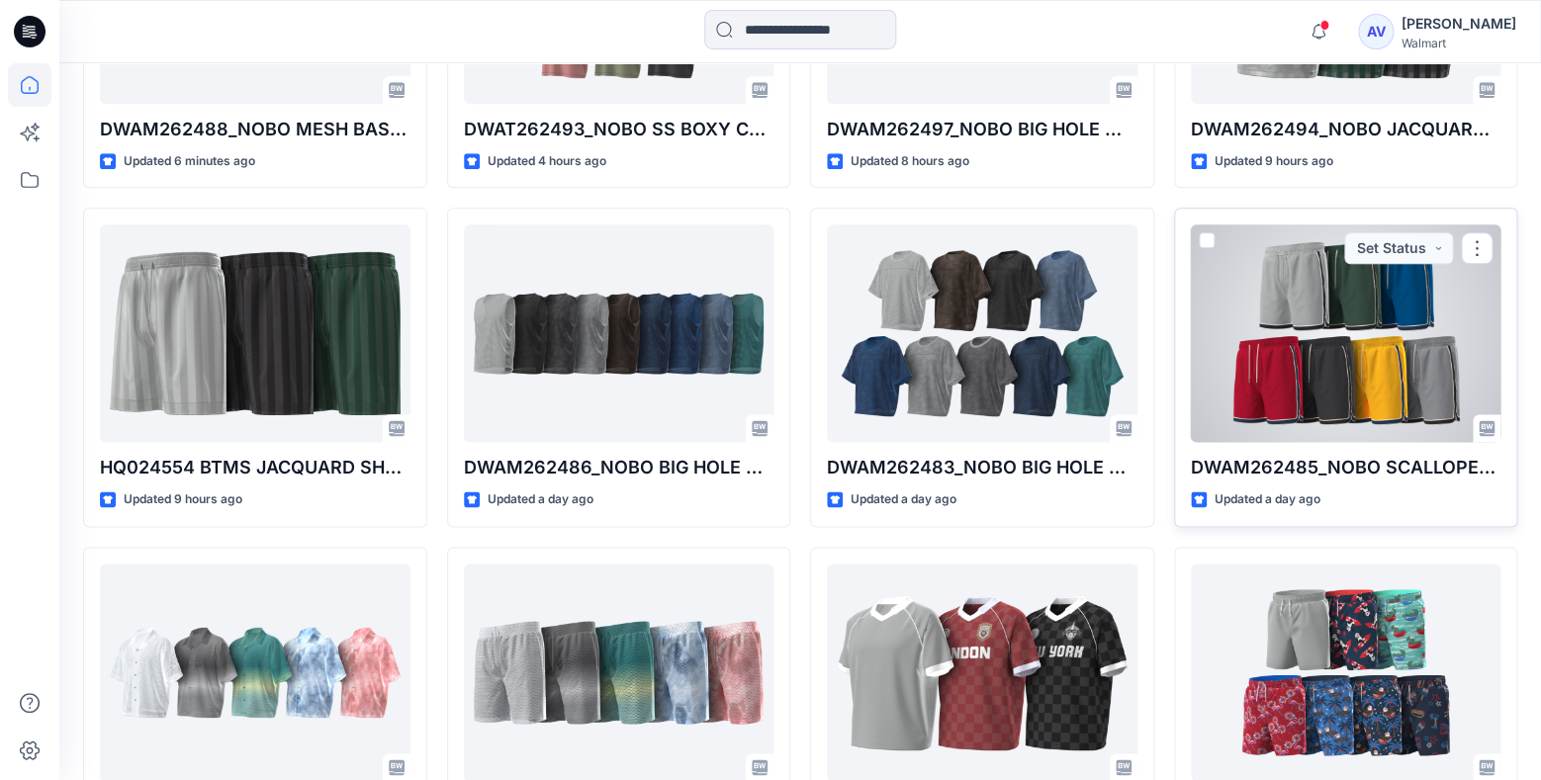
click at [1383, 380] on div at bounding box center [1346, 334] width 311 height 218
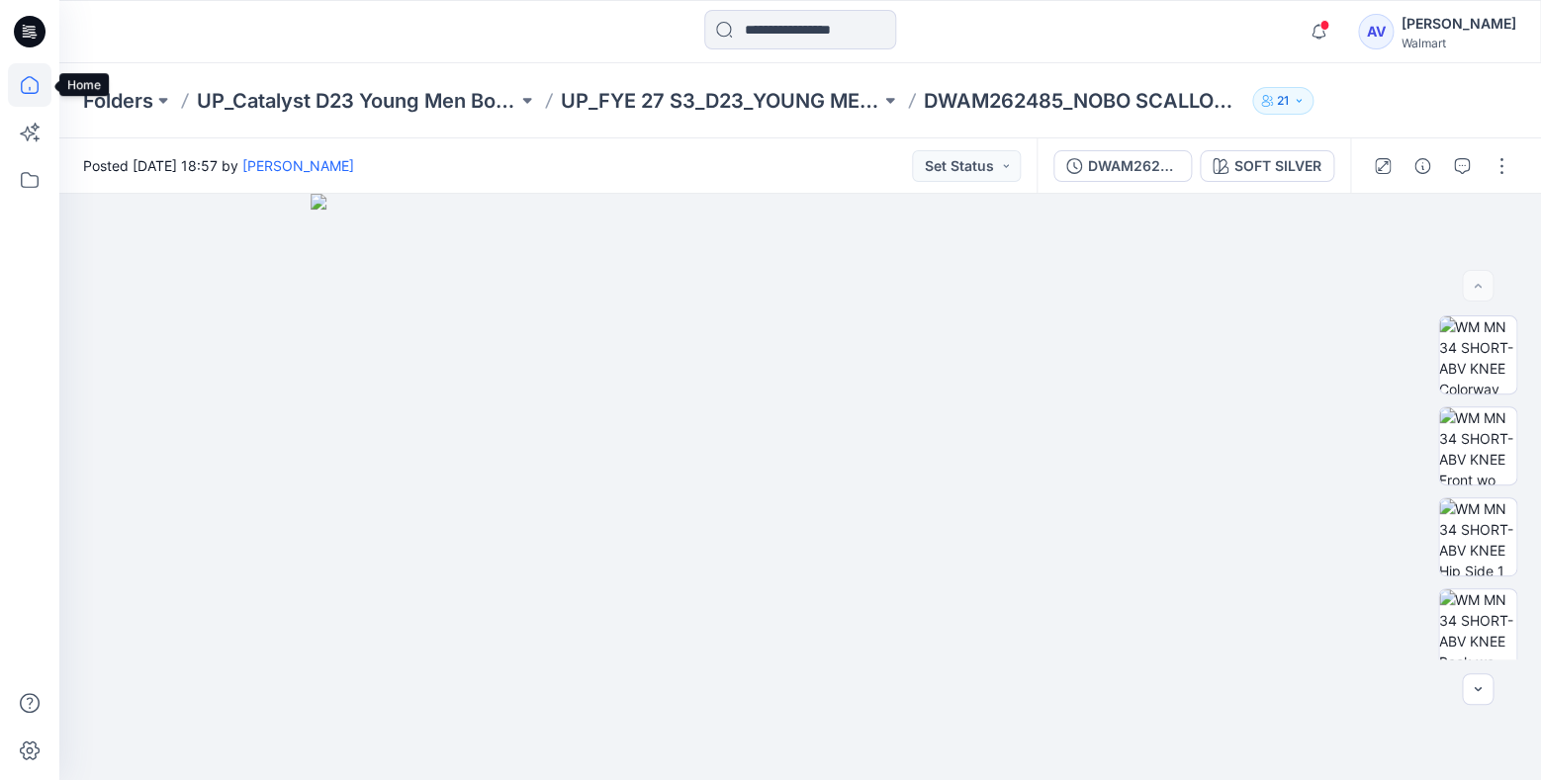
click at [24, 87] on icon at bounding box center [30, 85] width 44 height 44
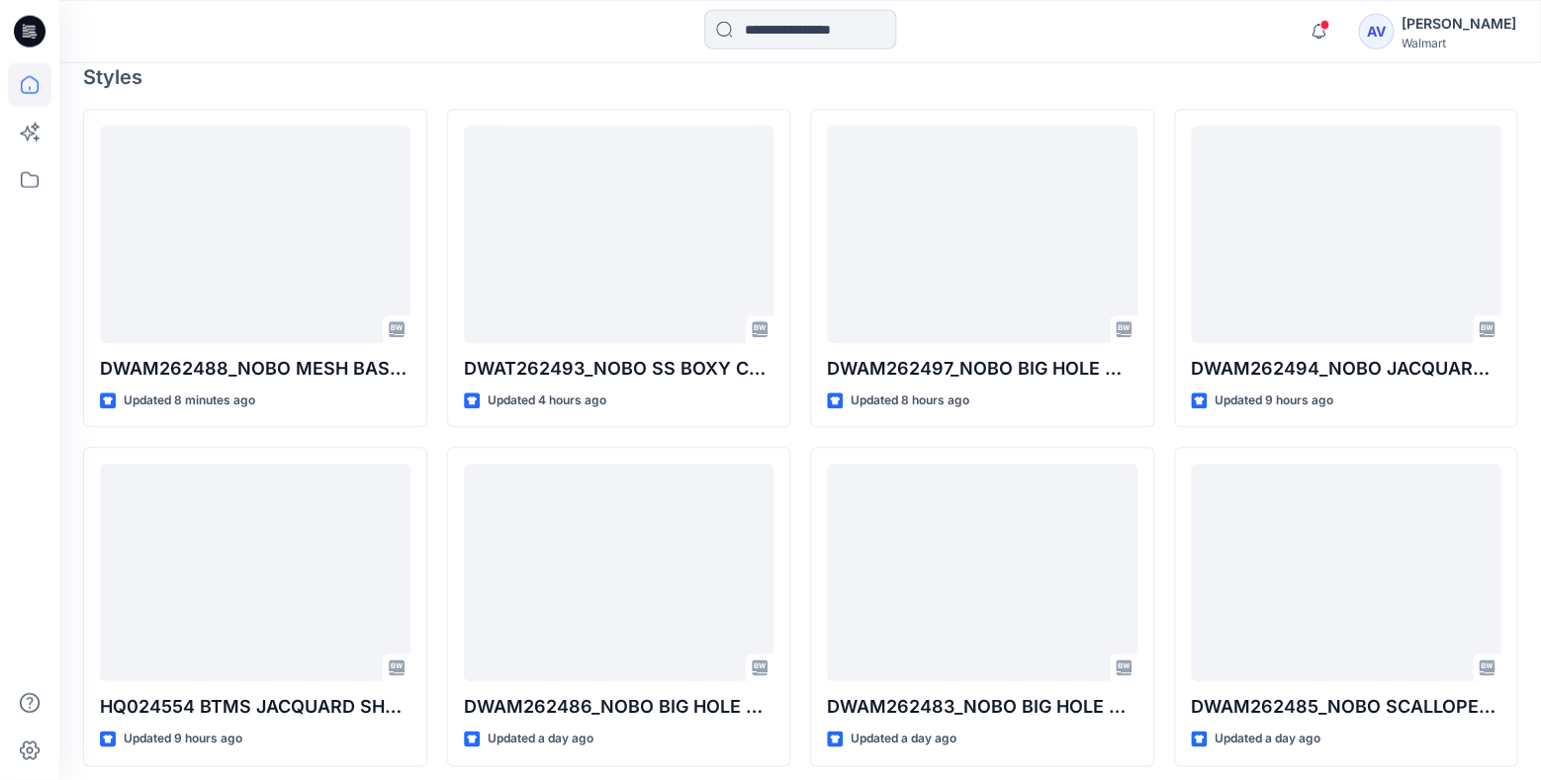
scroll to position [559, 0]
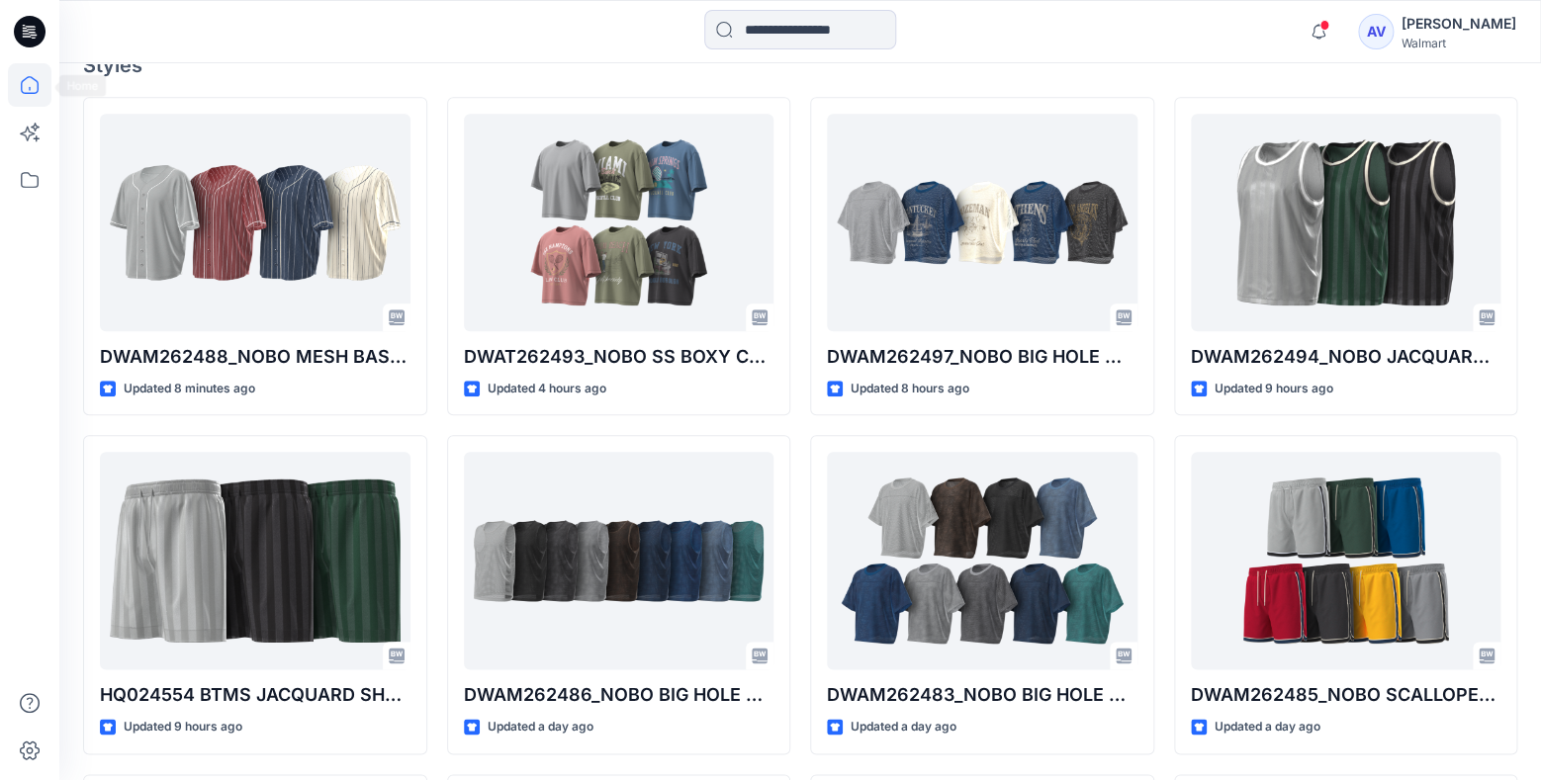
click at [30, 92] on icon at bounding box center [30, 85] width 44 height 44
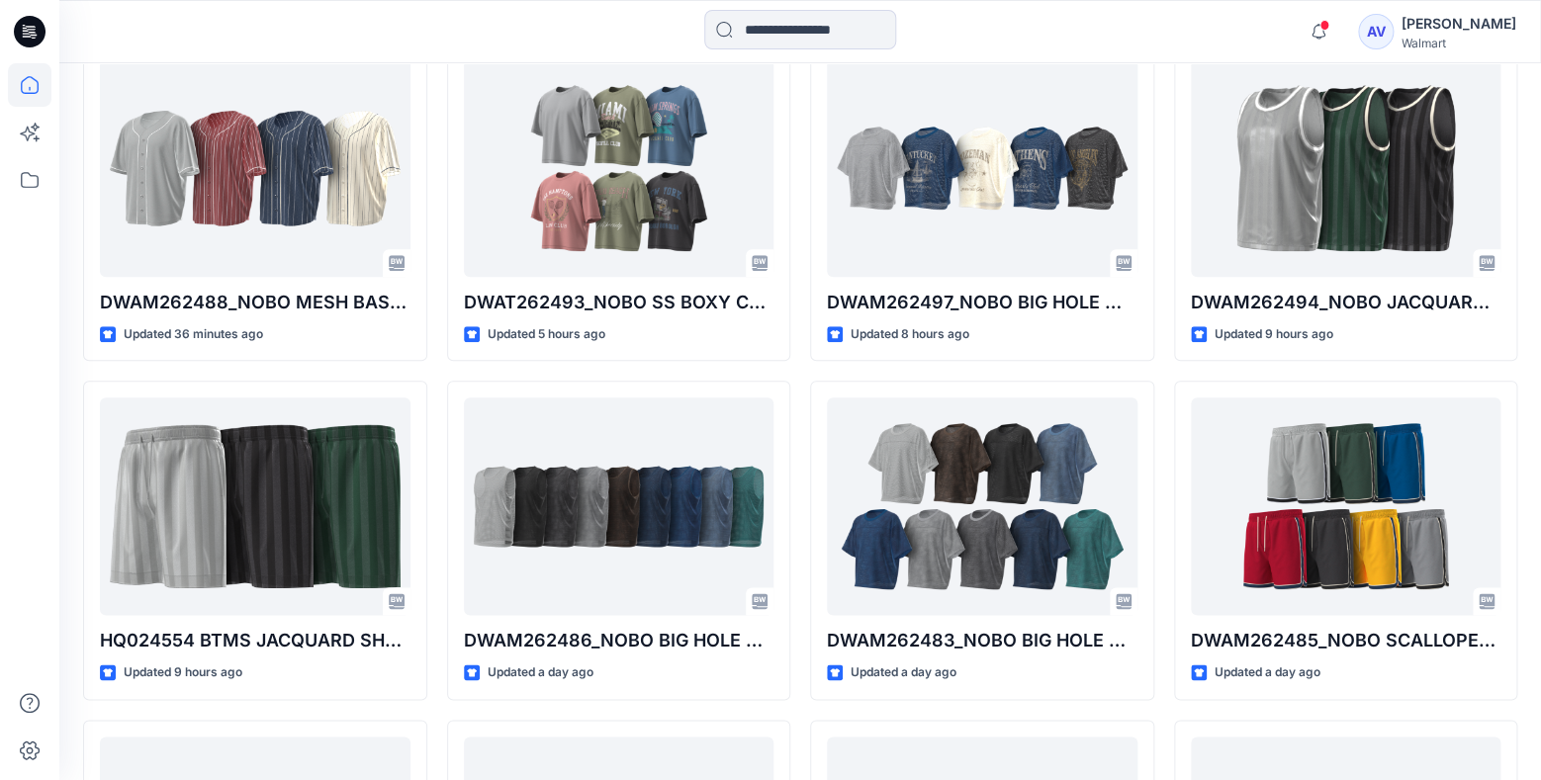
scroll to position [460, 0]
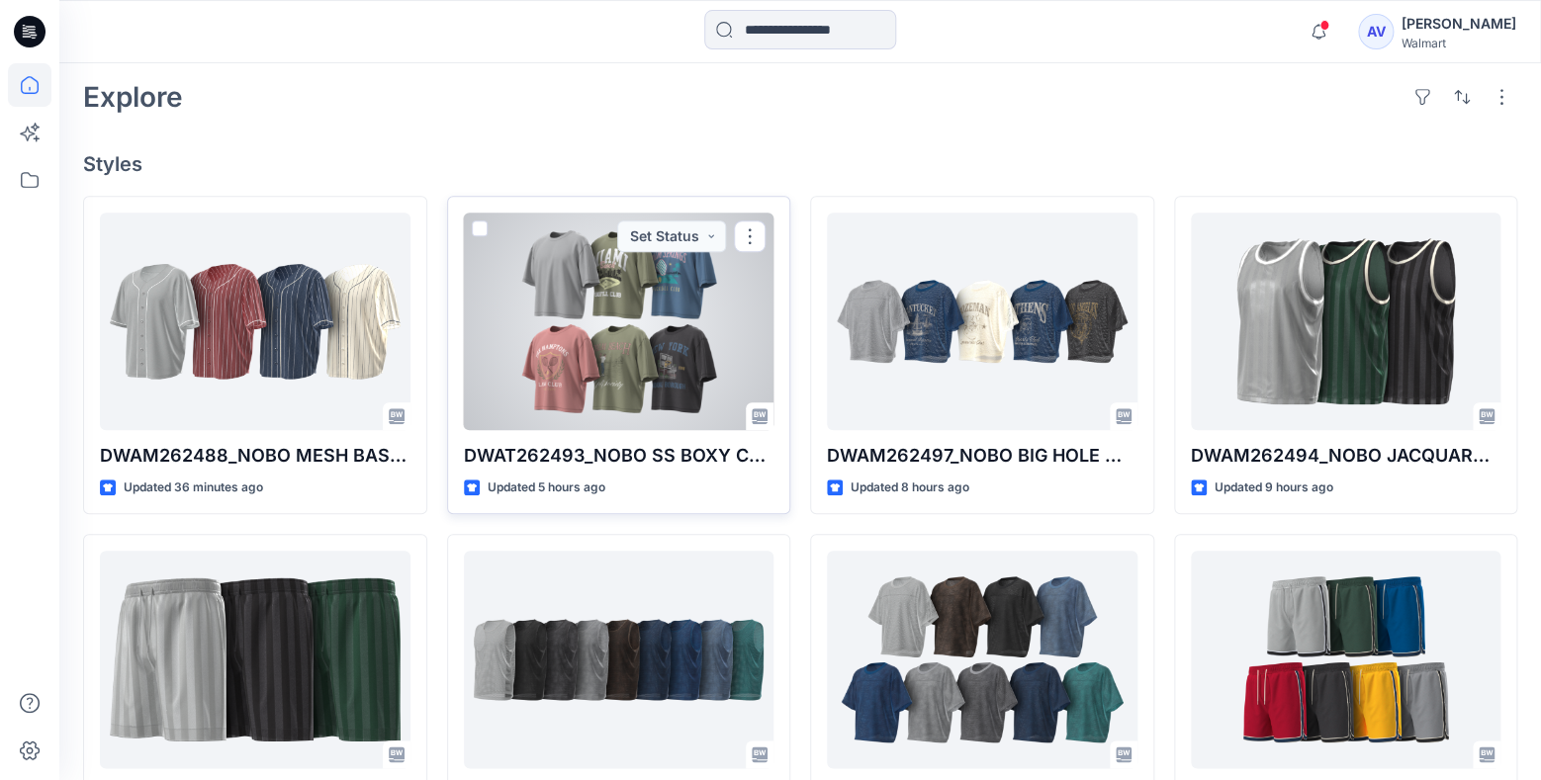
click at [631, 386] on div at bounding box center [619, 322] width 311 height 218
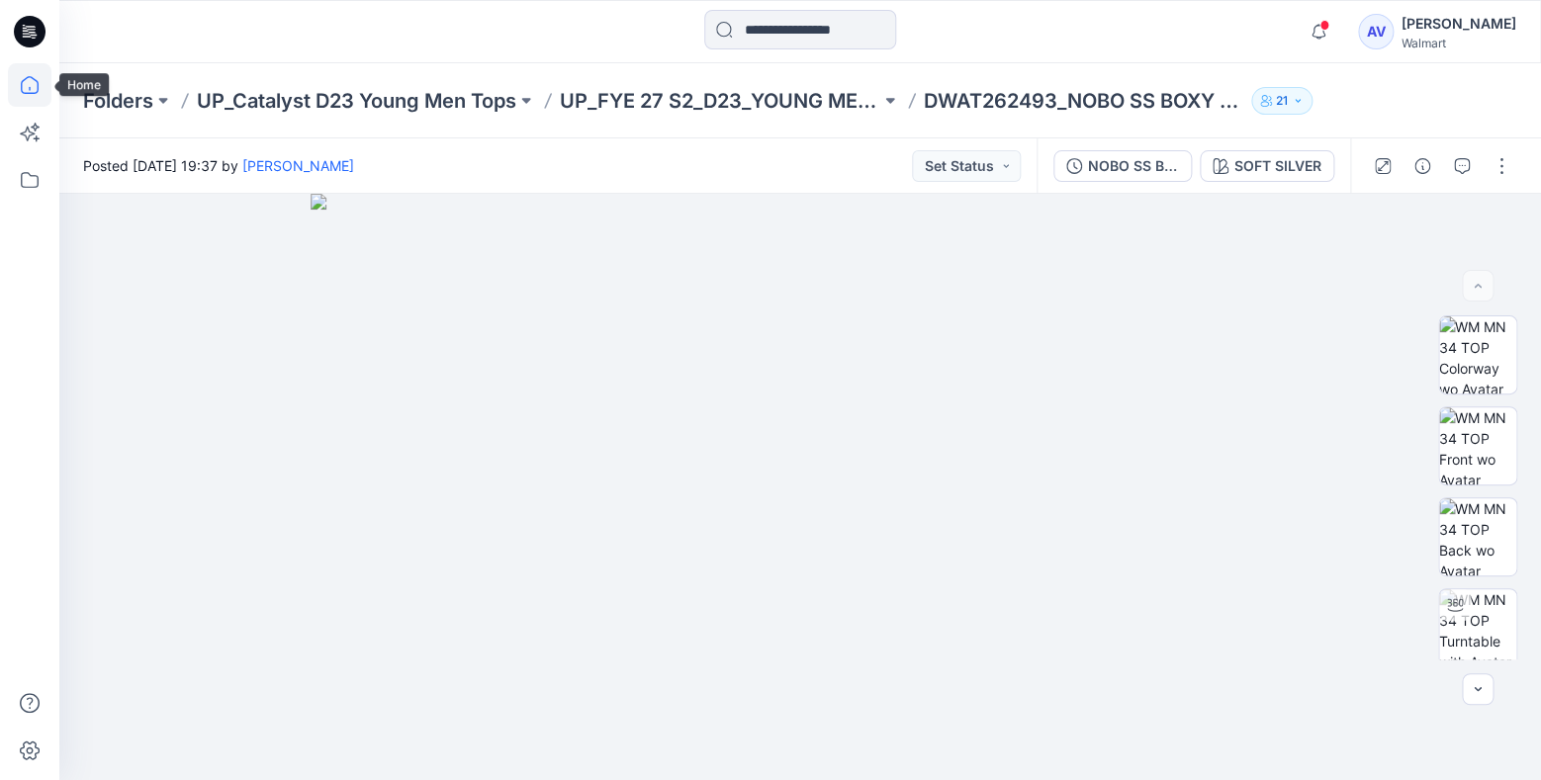
click at [20, 87] on icon at bounding box center [30, 85] width 44 height 44
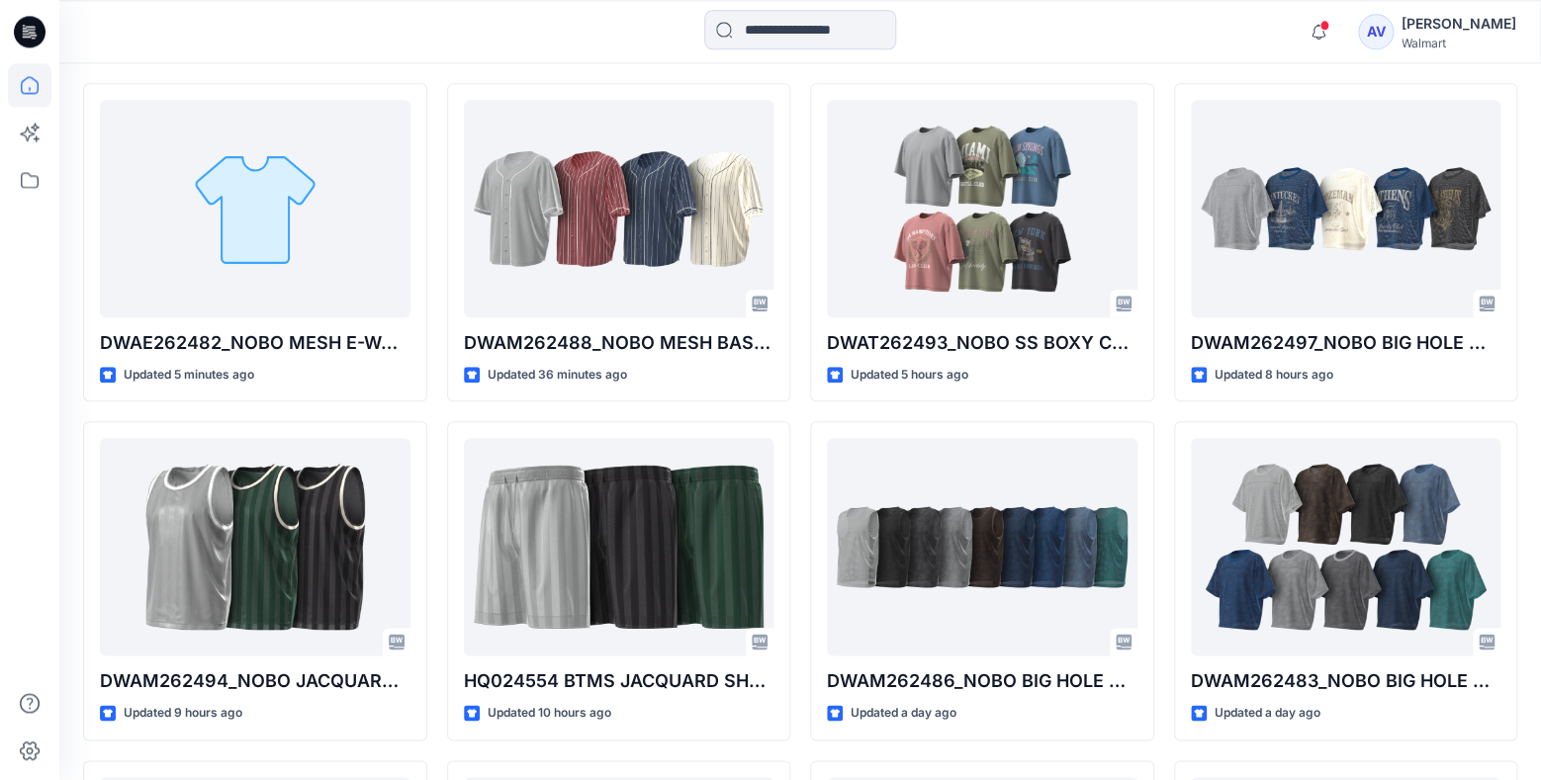
scroll to position [550, 0]
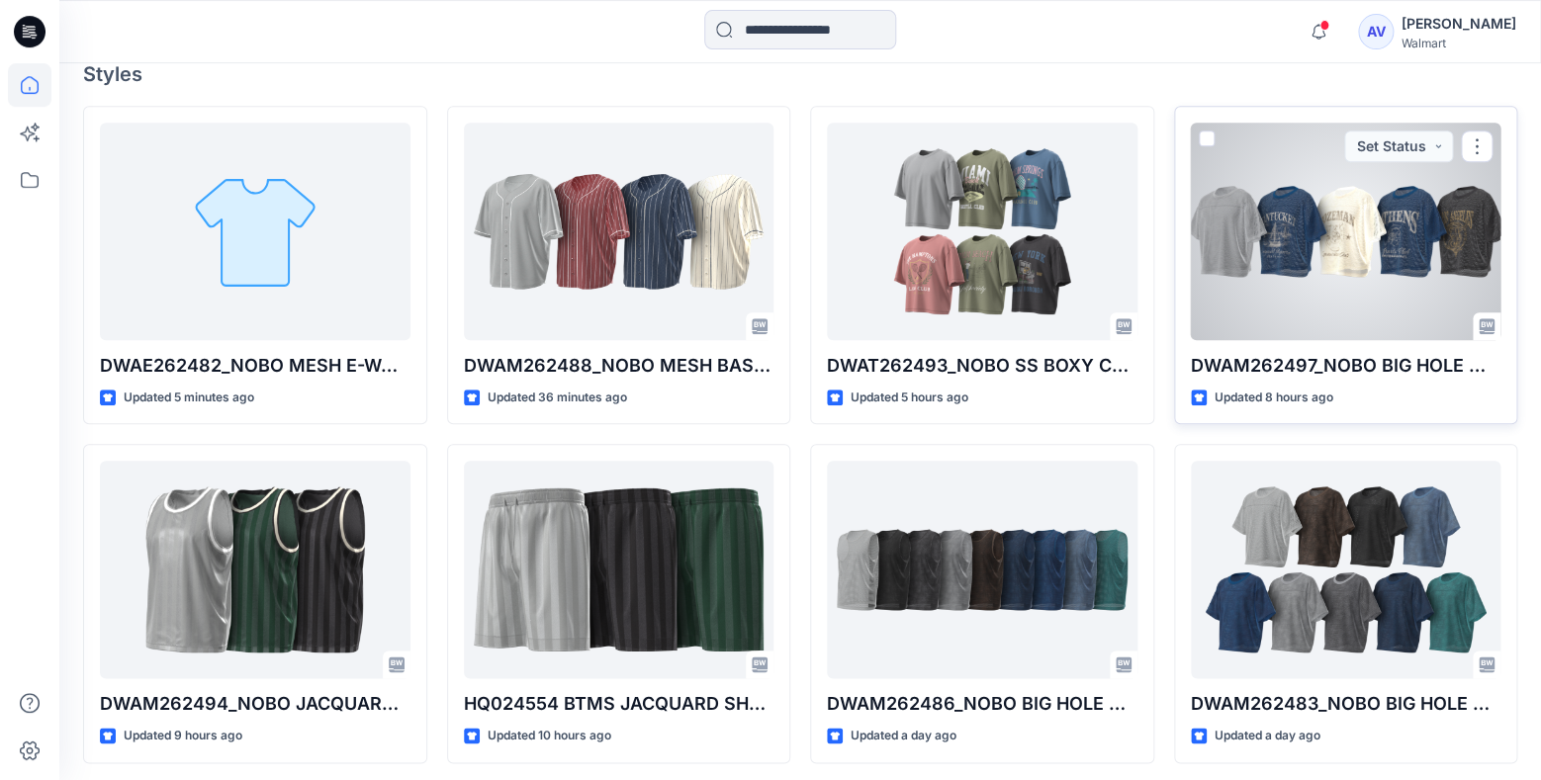
click at [1258, 270] on div at bounding box center [1346, 232] width 311 height 218
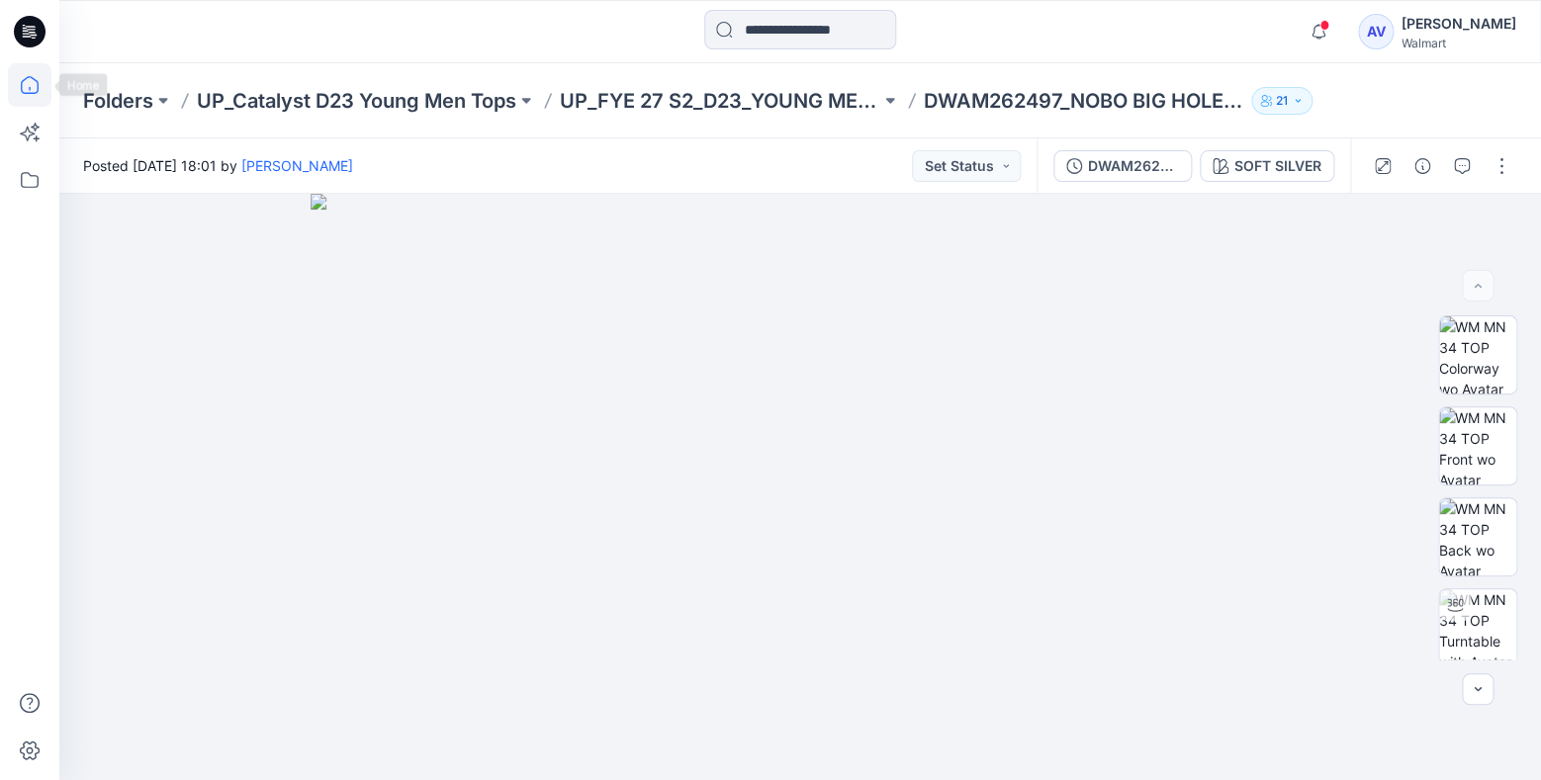
click at [41, 77] on icon at bounding box center [30, 85] width 44 height 44
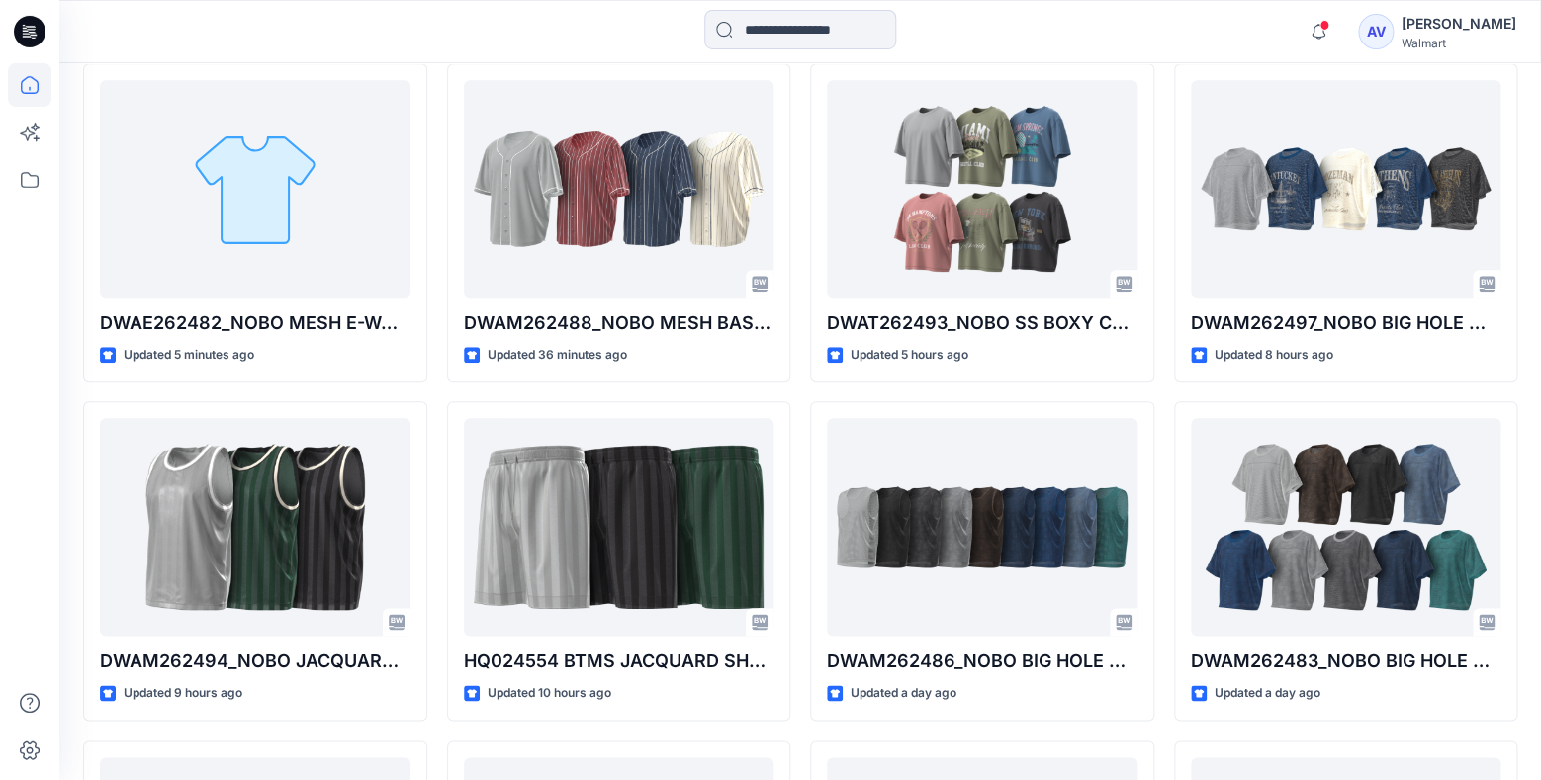
scroll to position [724, 0]
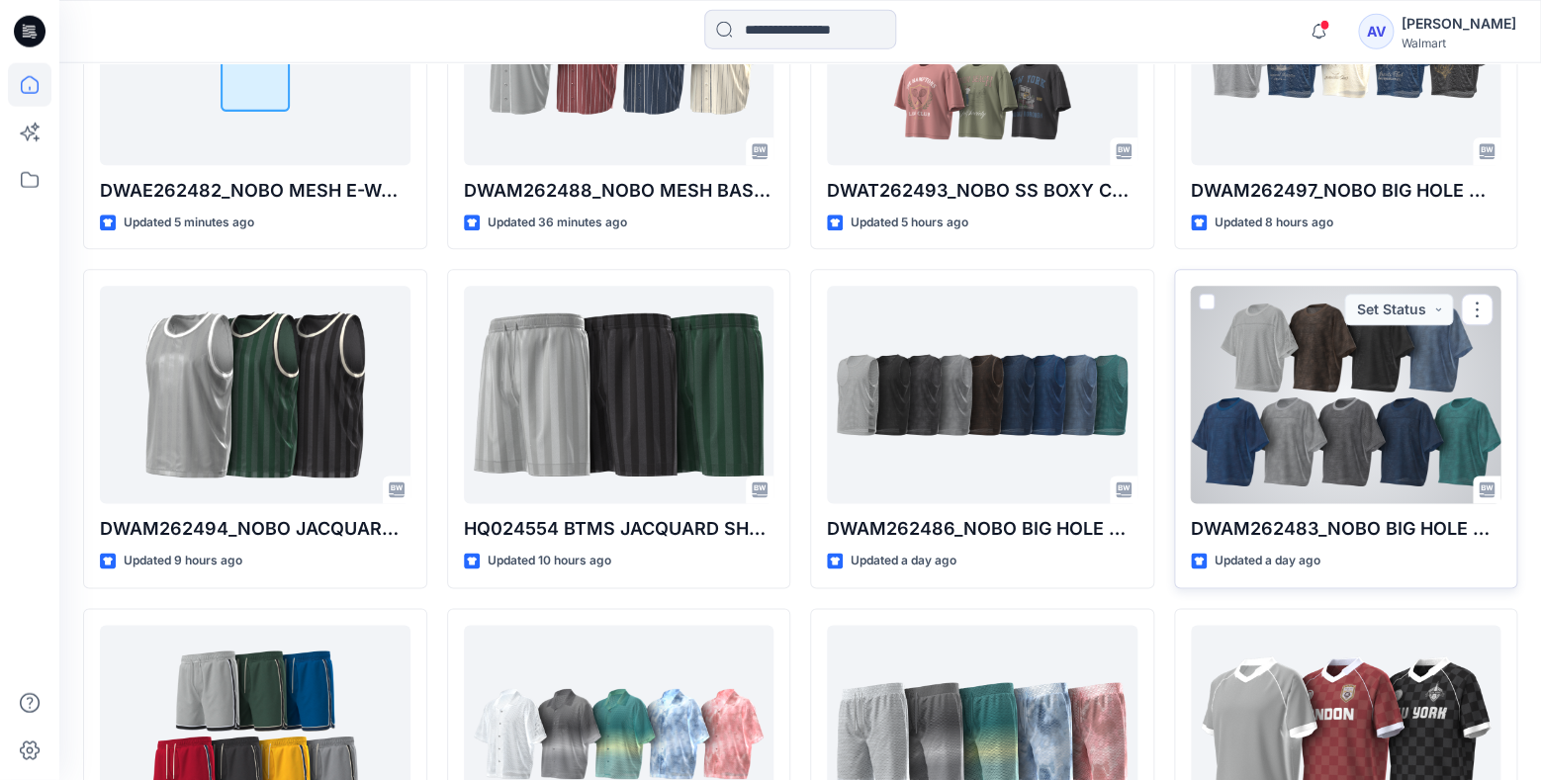
click at [1295, 429] on div at bounding box center [1346, 396] width 311 height 218
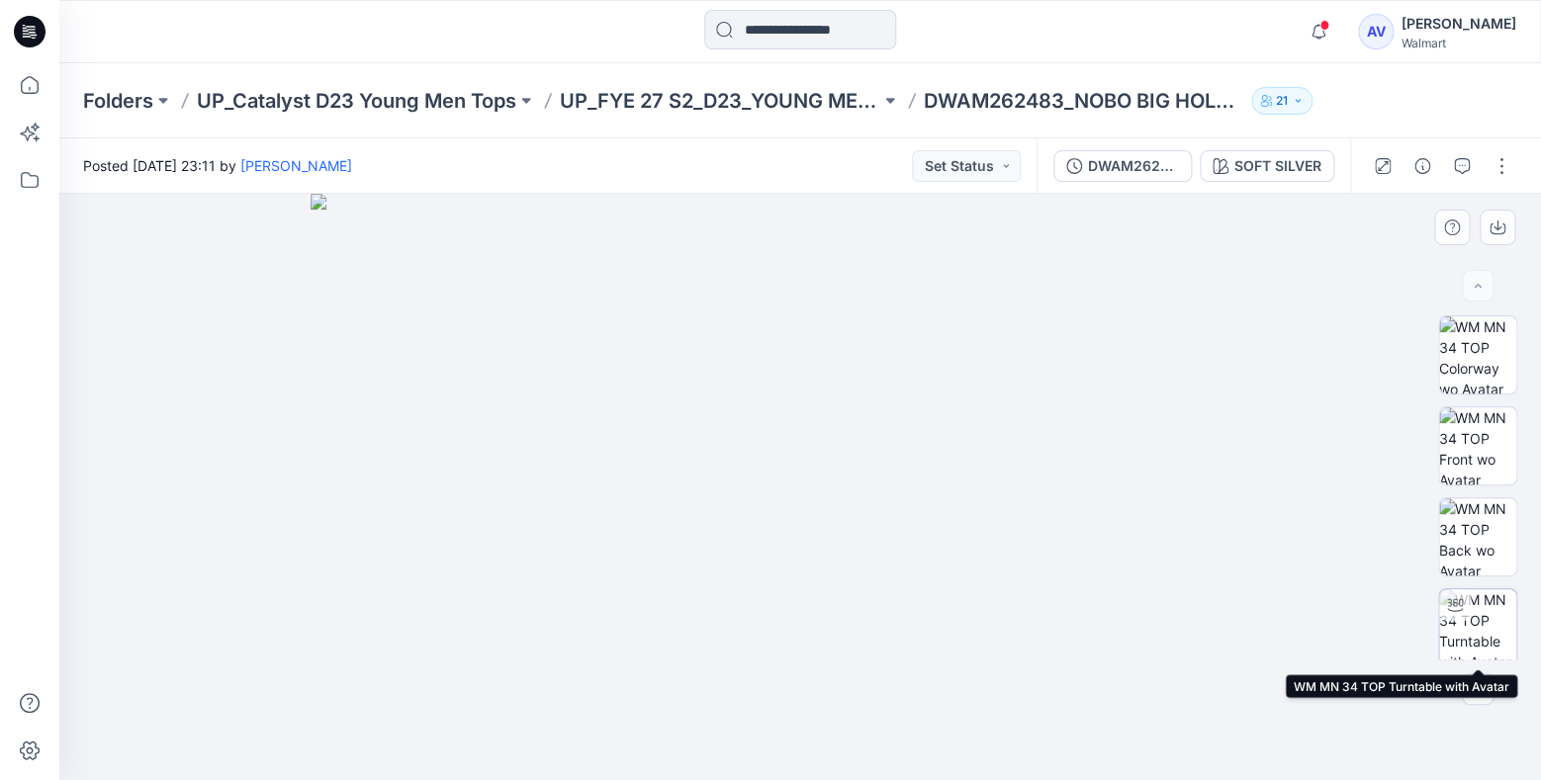
click at [1475, 598] on img at bounding box center [1477, 627] width 77 height 77
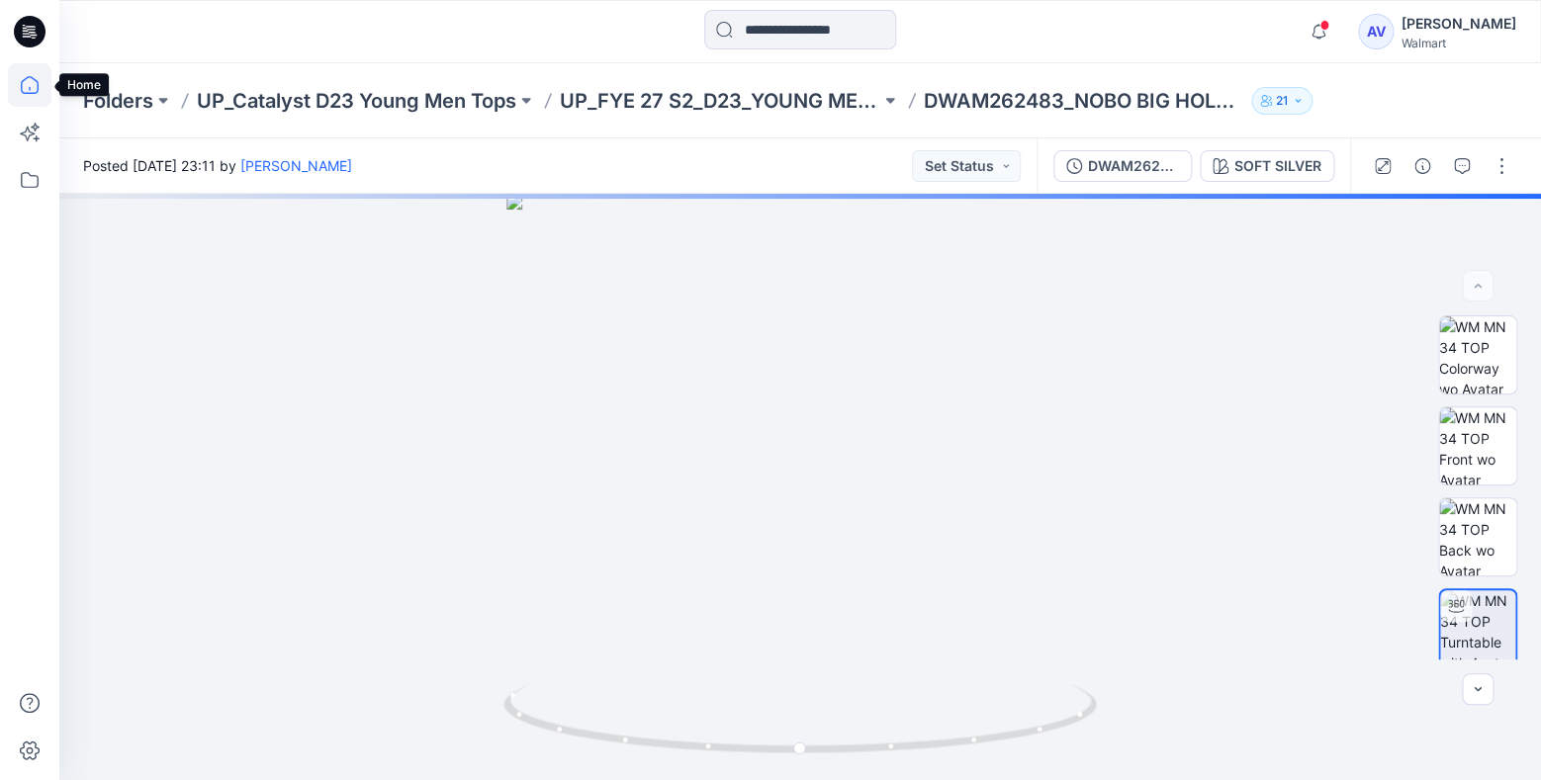
click at [44, 92] on icon at bounding box center [30, 85] width 44 height 44
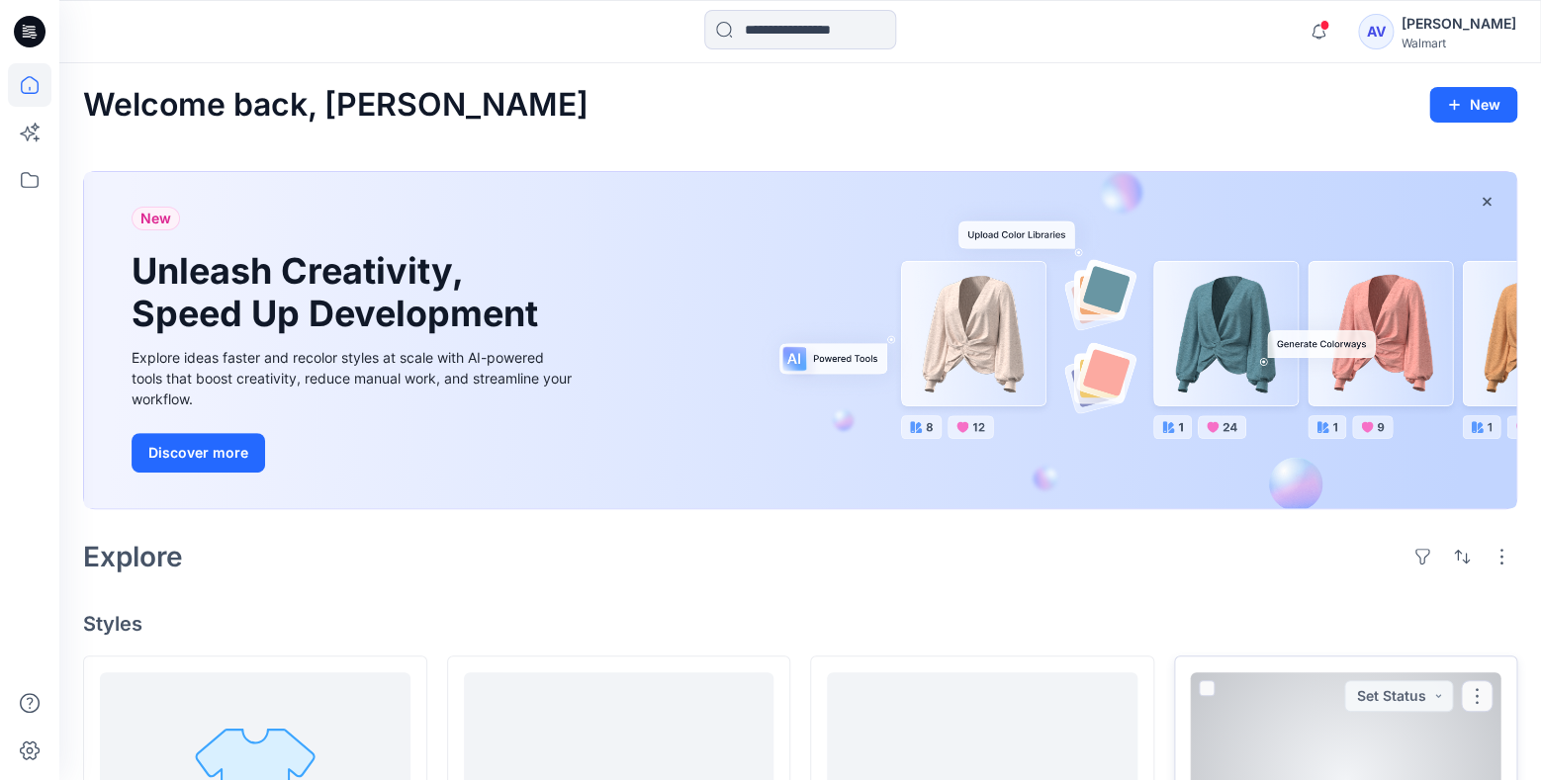
click at [1372, 764] on div at bounding box center [1346, 782] width 311 height 218
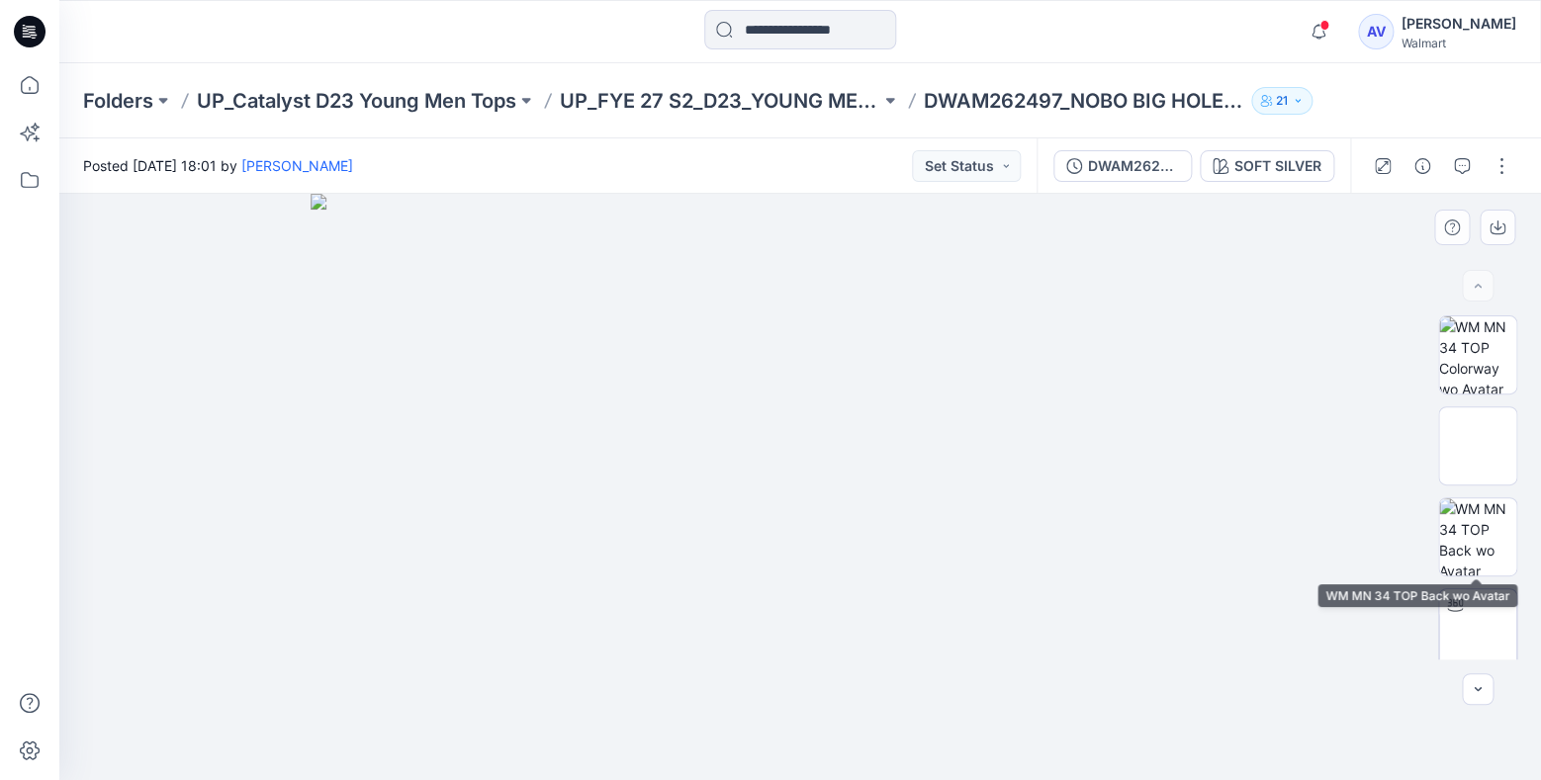
click at [1472, 592] on img at bounding box center [1477, 627] width 77 height 77
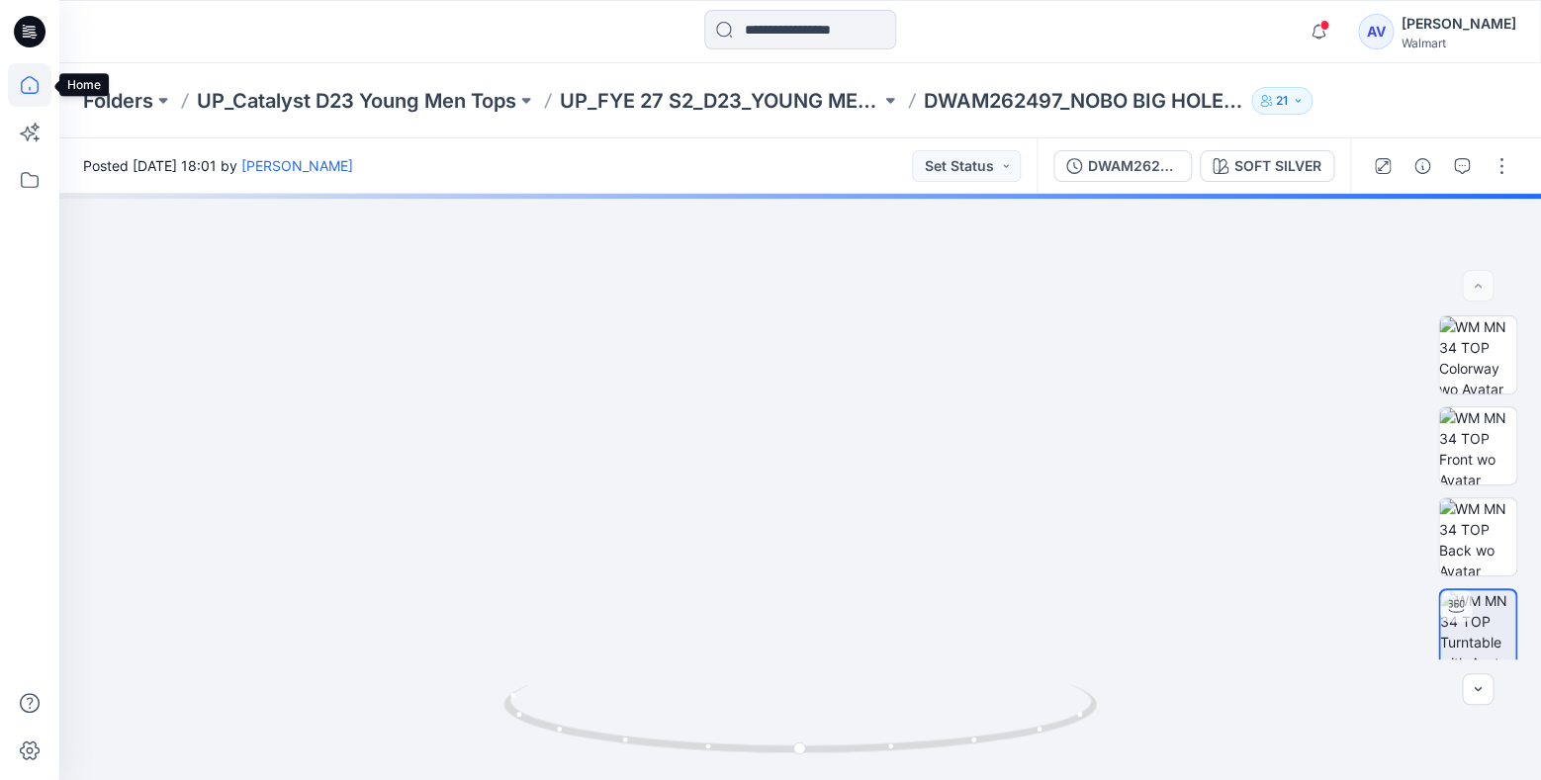
click at [19, 91] on icon at bounding box center [30, 85] width 44 height 44
